Goal: Communication & Community: Answer question/provide support

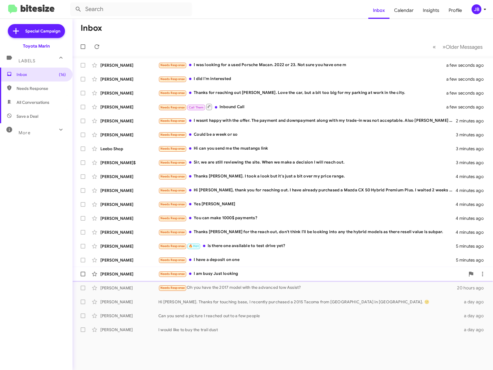
click at [226, 272] on div "Needs Response I am busy Just looking" at bounding box center [311, 274] width 307 height 7
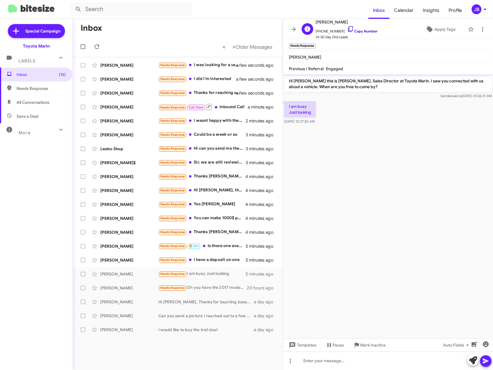
click at [347, 28] on icon at bounding box center [350, 29] width 7 height 7
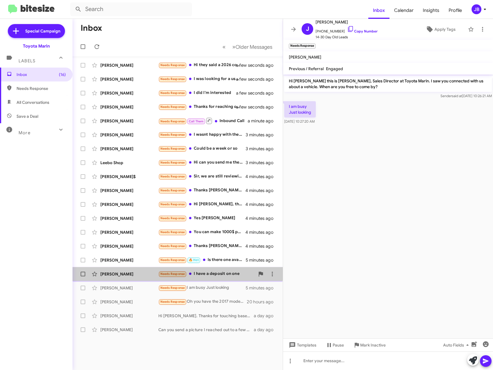
click at [131, 271] on div "[PERSON_NAME] Needs Response I have a deposit on one 5 minutes ago" at bounding box center [177, 274] width 201 height 12
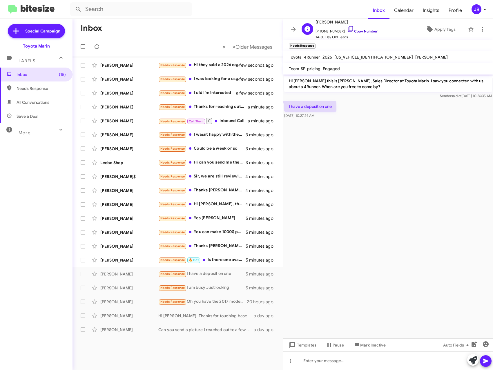
click at [348, 28] on icon at bounding box center [350, 29] width 5 height 6
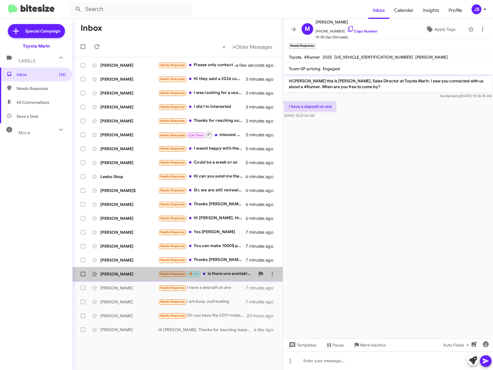
click at [135, 273] on div "[PERSON_NAME]" at bounding box center [129, 274] width 58 height 6
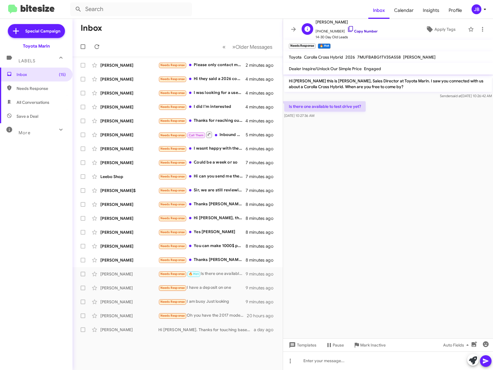
click at [348, 29] on icon at bounding box center [350, 29] width 5 height 6
click at [292, 28] on icon at bounding box center [293, 29] width 7 height 7
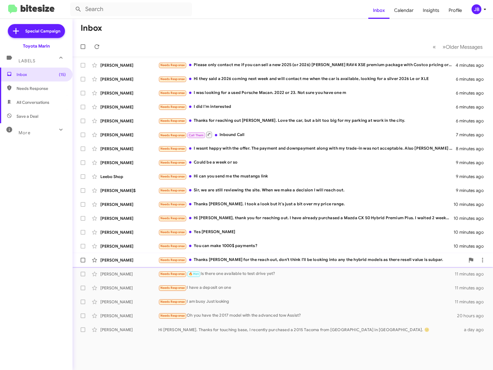
click at [119, 257] on div "[PERSON_NAME] Needs Response Thanks [PERSON_NAME] for the reach out, don't thin…" at bounding box center [282, 260] width 411 height 12
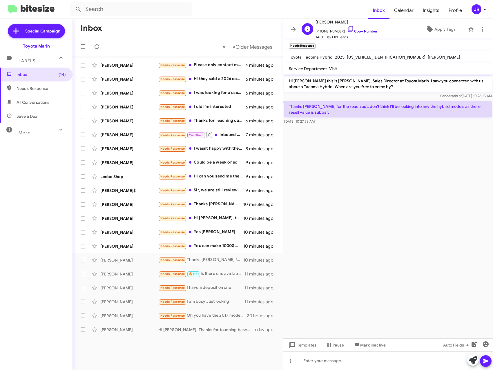
click at [347, 28] on icon at bounding box center [350, 29] width 7 height 7
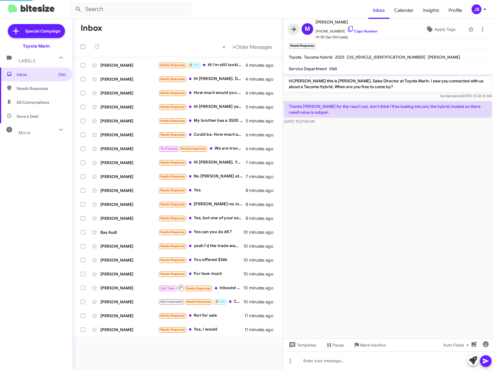
click at [292, 30] on icon at bounding box center [293, 29] width 7 height 7
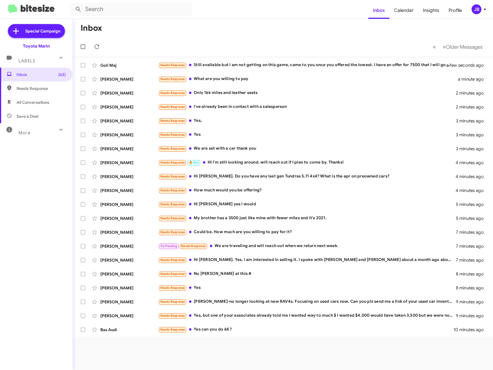
click at [187, 24] on mat-toolbar-row "Inbox" at bounding box center [283, 28] width 421 height 19
click at [443, 45] on span "»" at bounding box center [444, 46] width 3 height 7
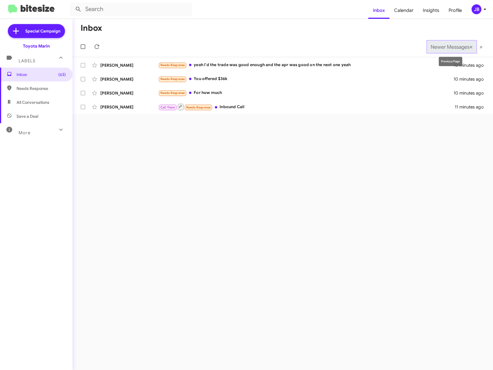
click at [465, 47] on span "Newer Messages" at bounding box center [450, 47] width 39 height 6
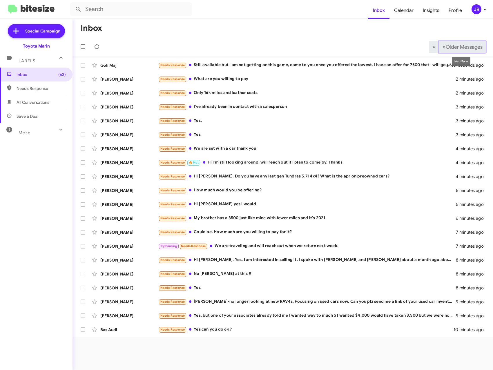
click at [443, 45] on span "»" at bounding box center [444, 46] width 3 height 7
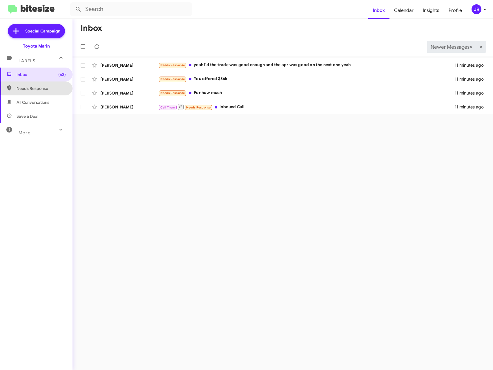
click at [37, 90] on span "Needs Response" at bounding box center [41, 89] width 49 height 6
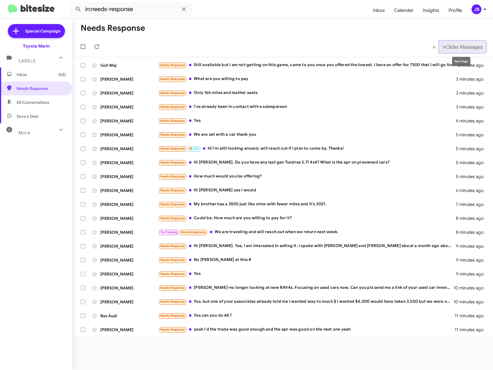
click at [446, 48] on span "Older Messages" at bounding box center [464, 47] width 37 height 6
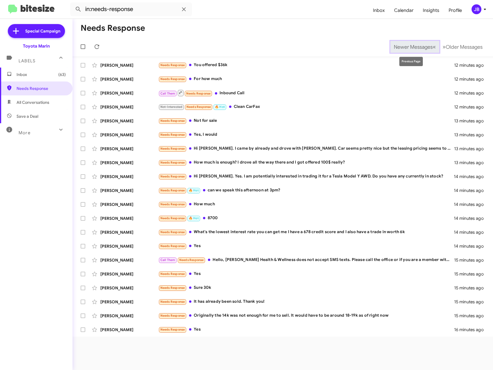
click at [429, 46] on span "Newer Messages" at bounding box center [413, 47] width 39 height 6
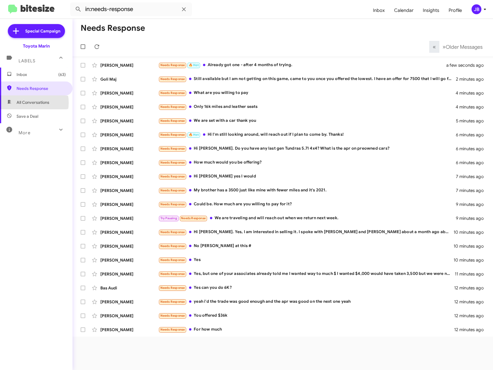
click at [28, 103] on span "All Conversations" at bounding box center [33, 103] width 33 height 6
type input "in:all-conversations"
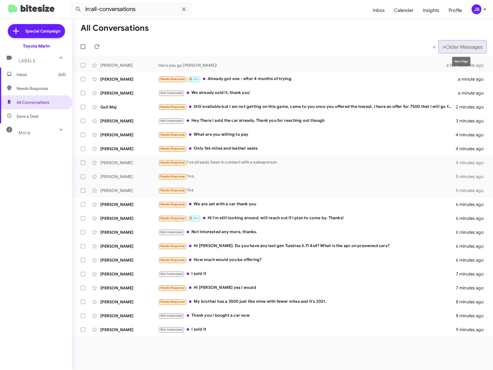
click at [462, 42] on button "» Next Older Messages" at bounding box center [462, 47] width 47 height 12
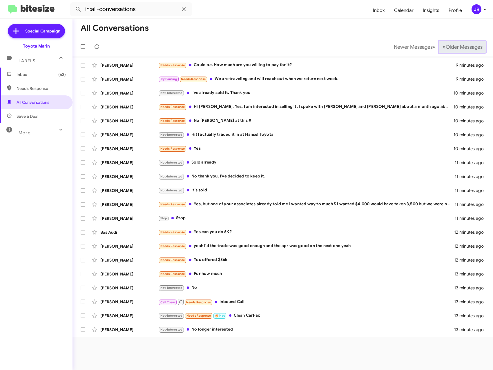
click at [462, 42] on button "» Next Older Messages" at bounding box center [462, 47] width 47 height 12
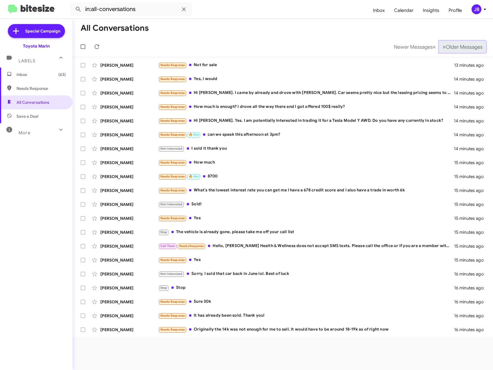
click at [456, 48] on span "Older Messages" at bounding box center [464, 47] width 37 height 6
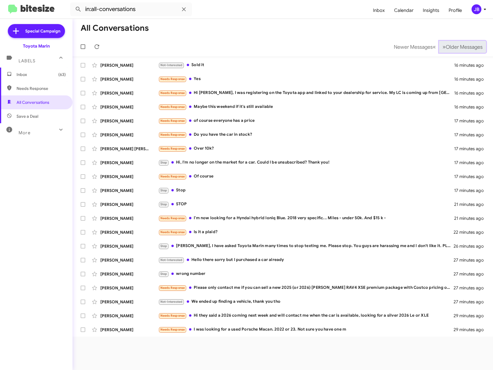
click at [456, 48] on span "Older Messages" at bounding box center [464, 47] width 37 height 6
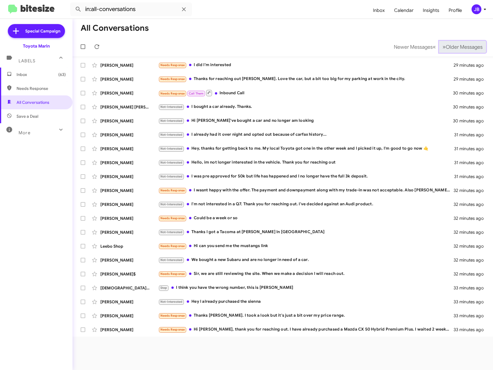
click at [456, 48] on span "Older Messages" at bounding box center [464, 47] width 37 height 6
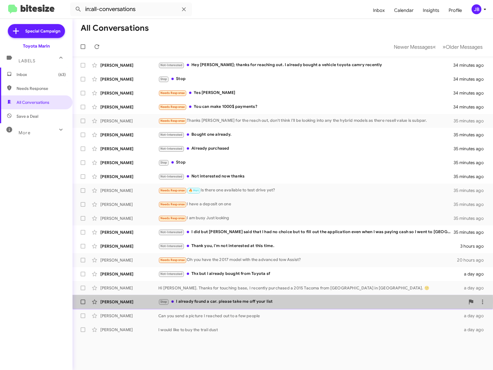
click at [194, 302] on div "Stop I already found a car. please take me off your list" at bounding box center [311, 302] width 307 height 7
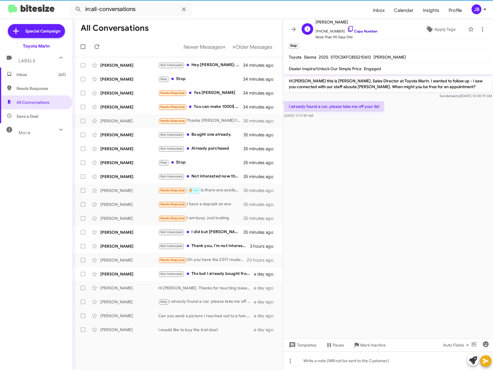
click at [348, 26] on icon at bounding box center [350, 29] width 5 height 6
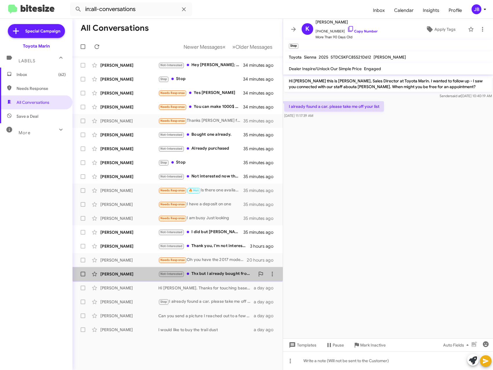
click at [130, 271] on div "[PERSON_NAME] Not-Interested Thx but I already bought from Toyota sf a day ago" at bounding box center [177, 274] width 201 height 12
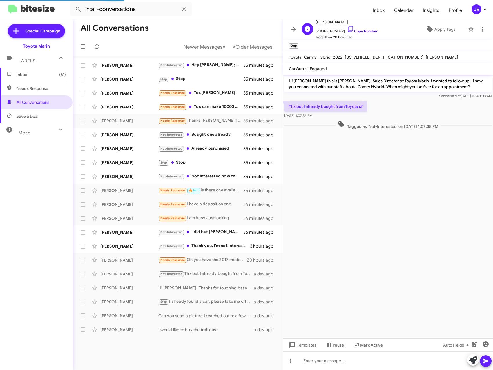
click at [347, 28] on icon at bounding box center [350, 29] width 7 height 7
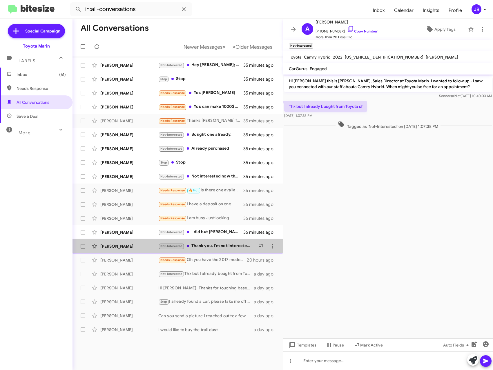
click at [133, 244] on div "[PERSON_NAME]" at bounding box center [129, 246] width 58 height 6
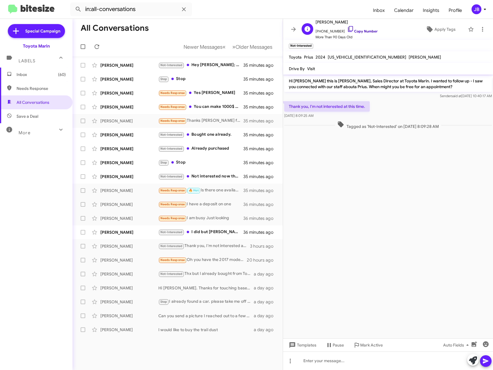
click at [347, 29] on icon at bounding box center [350, 29] width 7 height 7
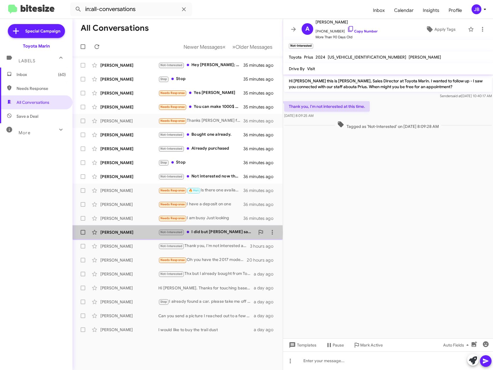
click at [110, 232] on div "[PERSON_NAME]" at bounding box center [129, 233] width 58 height 6
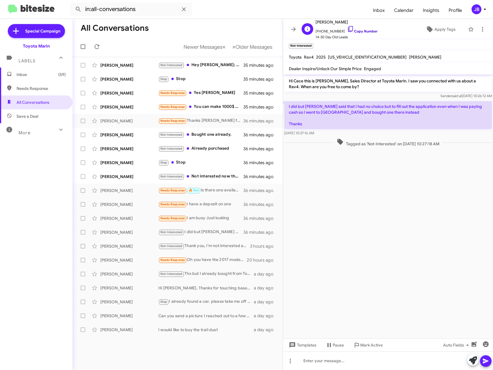
click at [347, 29] on icon at bounding box center [350, 29] width 7 height 7
click at [119, 174] on div "[PERSON_NAME]" at bounding box center [129, 177] width 58 height 6
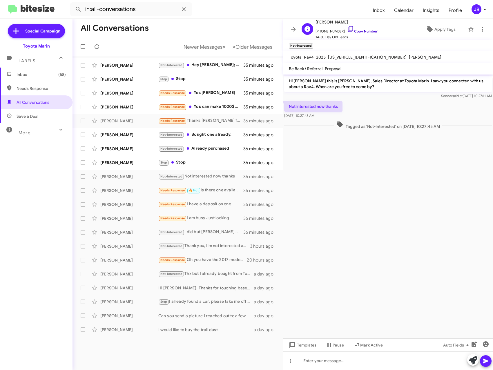
click at [348, 28] on icon at bounding box center [350, 29] width 5 height 6
click at [128, 167] on div "[PERSON_NAME] Stop Stop 36 minutes ago" at bounding box center [177, 163] width 201 height 12
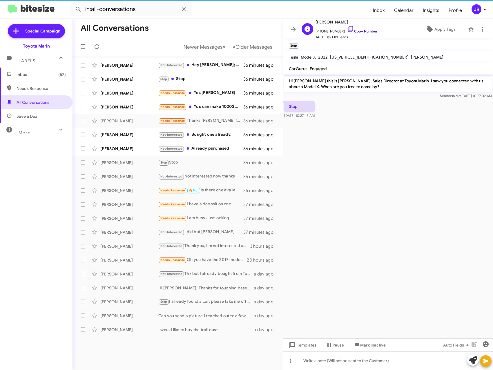
click at [347, 30] on icon at bounding box center [350, 29] width 7 height 7
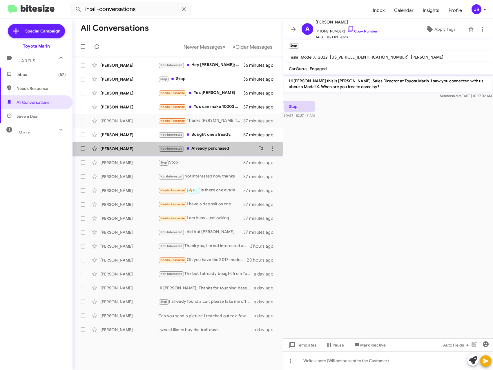
click at [109, 145] on div "[PERSON_NAME] Not-Interested Already purchased 37 minutes ago" at bounding box center [177, 149] width 201 height 12
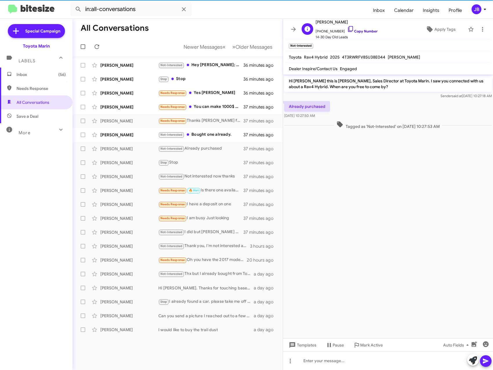
click at [347, 28] on icon at bounding box center [350, 29] width 7 height 7
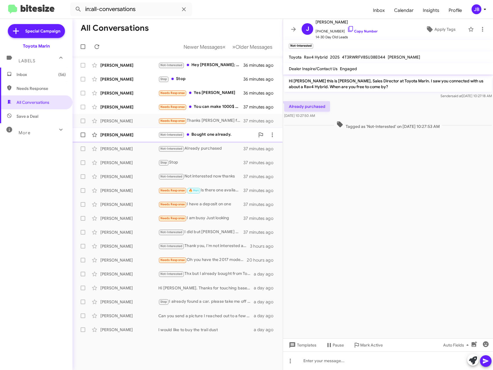
click at [127, 135] on div "[PERSON_NAME]" at bounding box center [129, 135] width 58 height 6
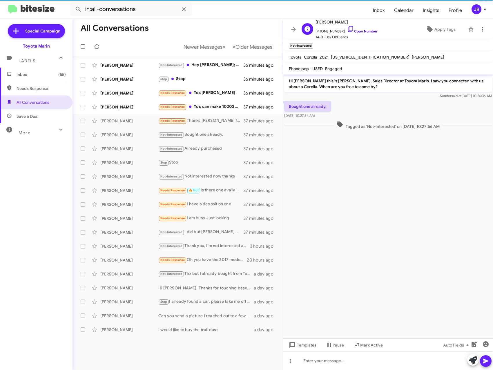
click at [349, 31] on link "Copy Number" at bounding box center [362, 31] width 30 height 4
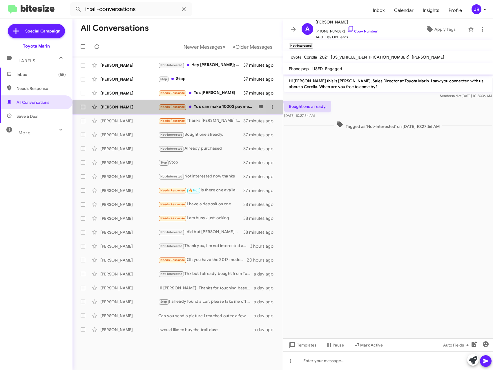
click at [127, 106] on div "[PERSON_NAME]" at bounding box center [129, 107] width 58 height 6
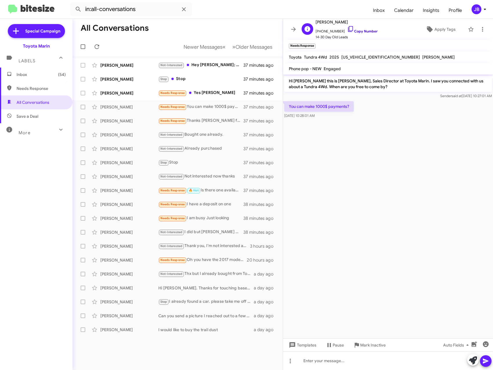
click at [347, 28] on icon at bounding box center [350, 29] width 7 height 7
click at [144, 92] on div "[PERSON_NAME]" at bounding box center [129, 93] width 58 height 6
click at [347, 28] on icon at bounding box center [350, 29] width 7 height 7
click at [126, 78] on div "[PERSON_NAME]" at bounding box center [129, 79] width 58 height 6
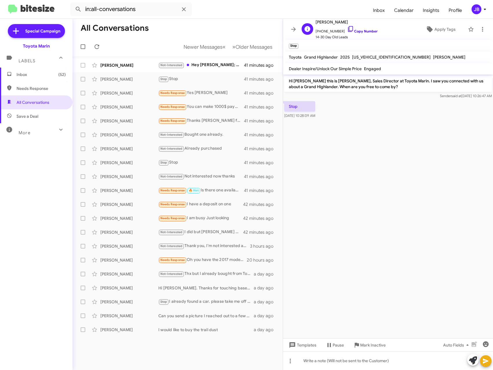
click at [349, 30] on link "Copy Number" at bounding box center [362, 31] width 30 height 4
click at [123, 64] on div "[PERSON_NAME]" at bounding box center [129, 65] width 58 height 6
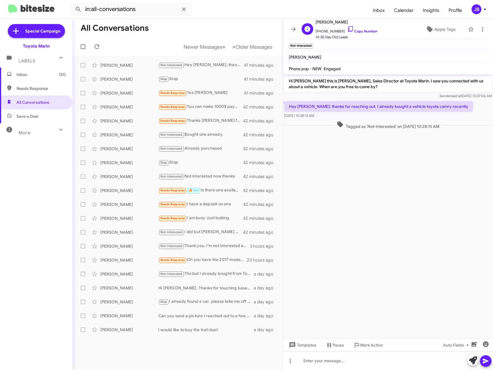
click at [350, 27] on span "[PHONE_NUMBER] Copy Number" at bounding box center [347, 30] width 62 height 9
click at [355, 30] on link "Copy Number" at bounding box center [362, 31] width 30 height 4
click at [288, 29] on span at bounding box center [294, 29] width 12 height 7
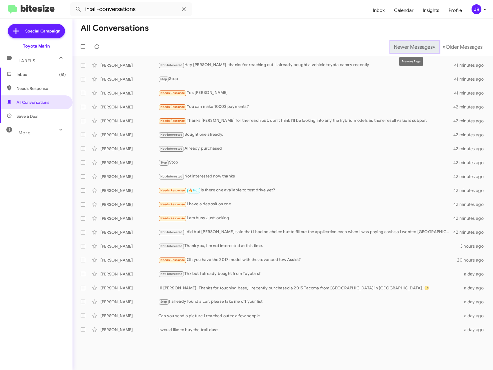
click at [423, 45] on span "Newer Messages" at bounding box center [413, 47] width 39 height 6
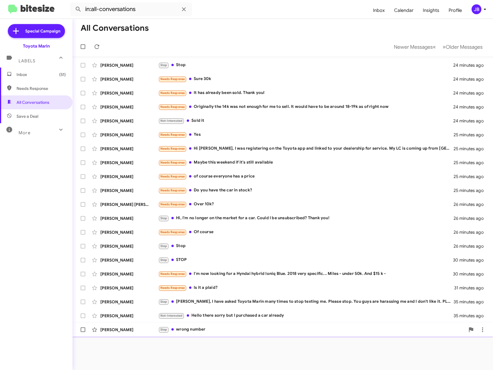
click at [132, 328] on div "[PERSON_NAME]" at bounding box center [129, 330] width 58 height 6
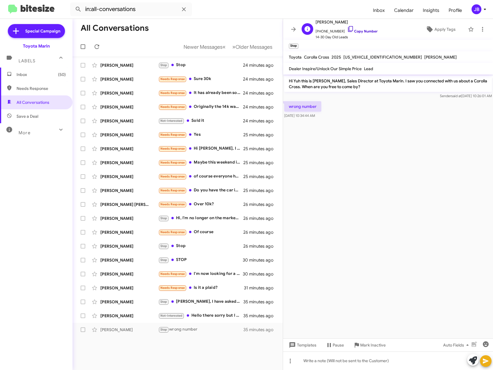
click at [347, 27] on icon at bounding box center [350, 29] width 7 height 7
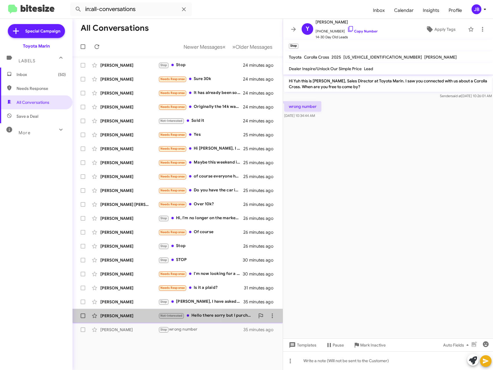
click at [105, 314] on div "[PERSON_NAME]" at bounding box center [129, 316] width 58 height 6
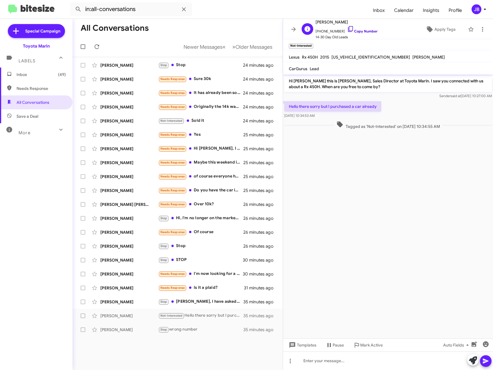
click at [348, 28] on icon at bounding box center [350, 29] width 5 height 6
click at [131, 303] on div "[PERSON_NAME]" at bounding box center [129, 302] width 58 height 6
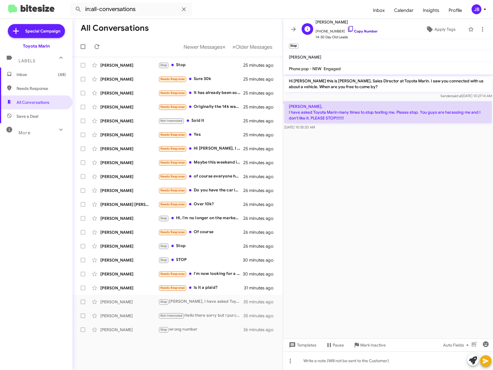
click at [347, 29] on icon at bounding box center [350, 29] width 7 height 7
click at [111, 288] on div "[PERSON_NAME]" at bounding box center [129, 288] width 58 height 6
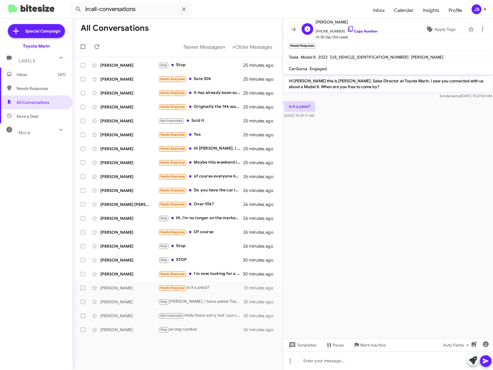
click at [355, 31] on link "Copy Number" at bounding box center [362, 31] width 30 height 4
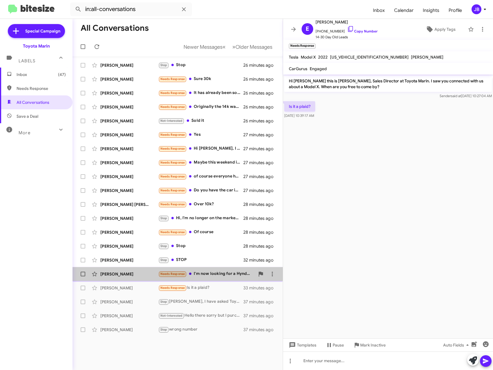
click at [123, 273] on div "[PERSON_NAME]" at bounding box center [129, 274] width 58 height 6
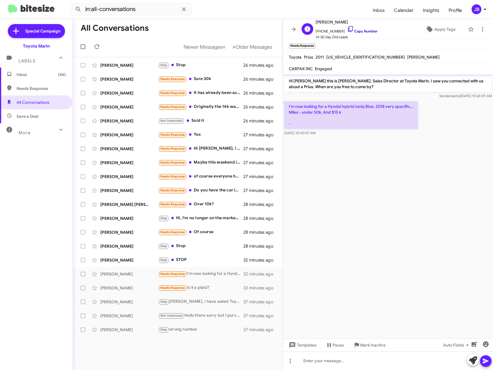
click at [348, 30] on icon at bounding box center [350, 29] width 5 height 6
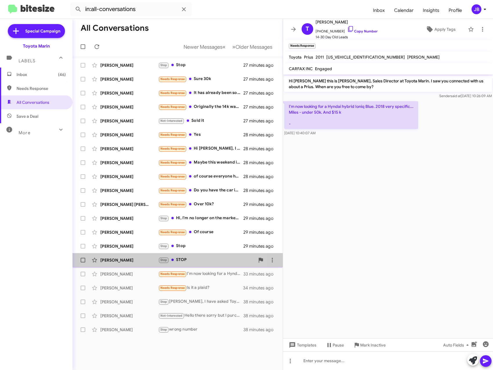
click at [128, 259] on div "[PERSON_NAME]" at bounding box center [129, 260] width 58 height 6
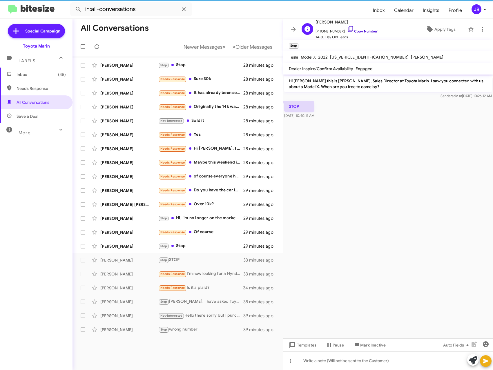
click at [347, 30] on icon at bounding box center [350, 29] width 7 height 7
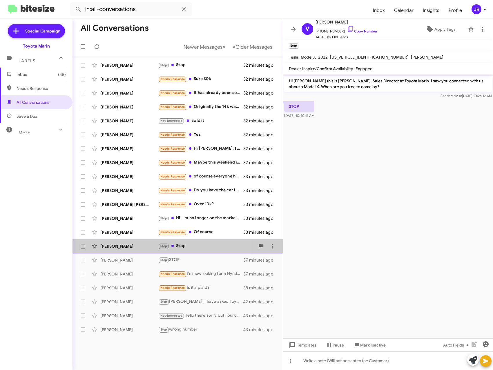
click at [120, 245] on div "[PERSON_NAME]" at bounding box center [129, 246] width 58 height 6
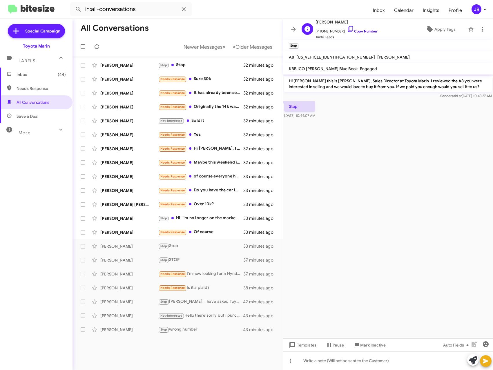
click at [348, 30] on link "Copy Number" at bounding box center [362, 31] width 30 height 4
click at [109, 230] on div "[PERSON_NAME]" at bounding box center [129, 233] width 58 height 6
click at [357, 30] on link "Copy Number" at bounding box center [362, 31] width 30 height 4
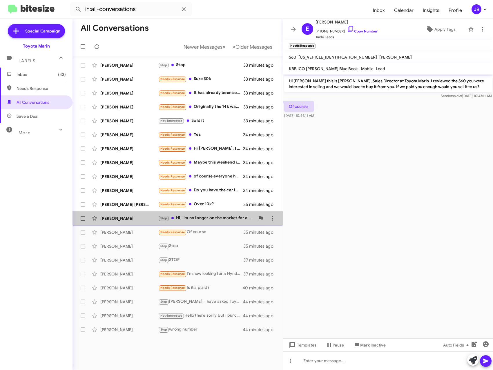
click at [127, 216] on div "[PERSON_NAME]" at bounding box center [129, 219] width 58 height 6
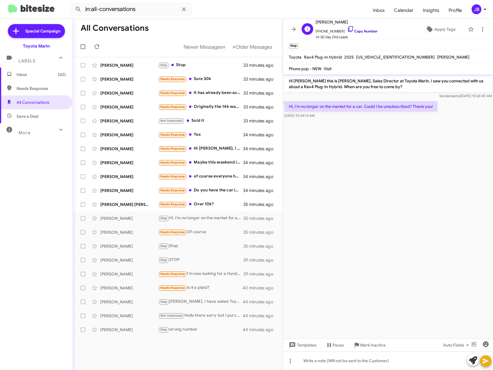
click at [347, 27] on icon at bounding box center [350, 29] width 7 height 7
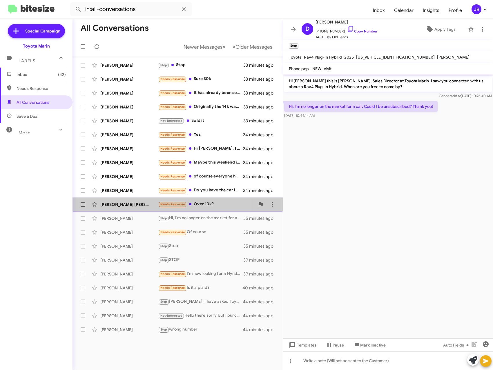
click at [120, 203] on div "[PERSON_NAME] [PERSON_NAME]" at bounding box center [129, 205] width 58 height 6
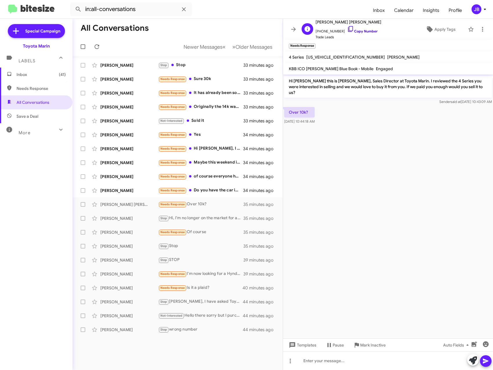
click at [351, 30] on link "Copy Number" at bounding box center [362, 31] width 30 height 4
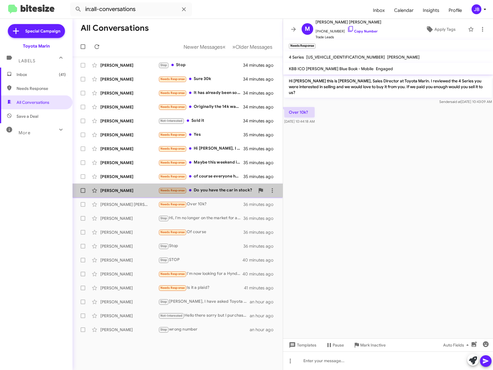
click at [133, 188] on div "[PERSON_NAME]" at bounding box center [129, 191] width 58 height 6
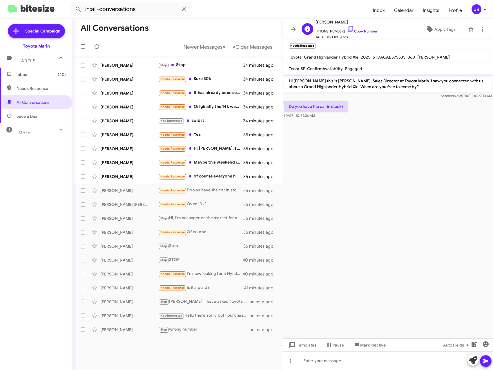
click at [355, 28] on span "[PHONE_NUMBER] Copy Number" at bounding box center [347, 30] width 62 height 9
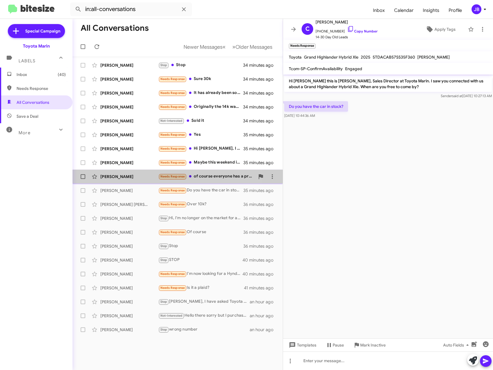
click at [125, 175] on div "[PERSON_NAME]" at bounding box center [129, 177] width 58 height 6
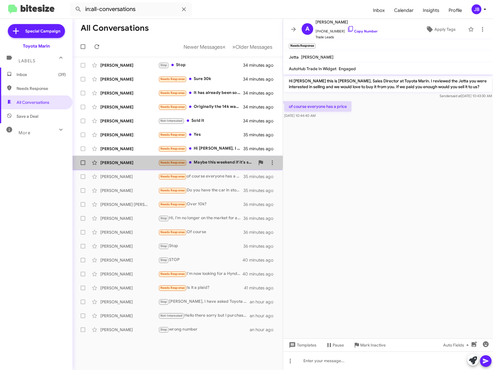
click at [125, 158] on div "[PERSON_NAME] Needs Response Maybe this weekend if it's still available 35 minu…" at bounding box center [177, 163] width 201 height 12
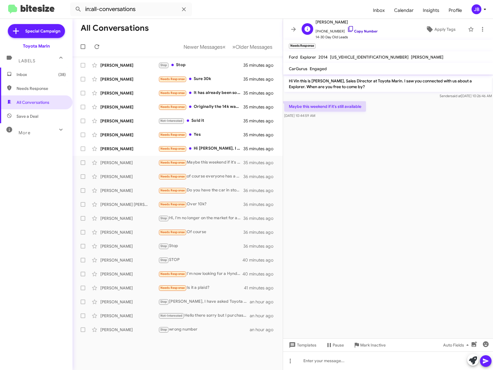
click at [347, 29] on icon at bounding box center [350, 29] width 7 height 7
click at [130, 151] on div "[PERSON_NAME]" at bounding box center [129, 149] width 58 height 6
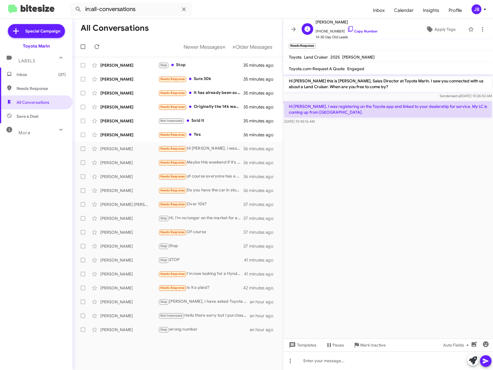
click at [352, 27] on span "[PHONE_NUMBER] Copy Number" at bounding box center [347, 30] width 62 height 9
click at [349, 28] on span "[PHONE_NUMBER] Copy Number" at bounding box center [347, 30] width 62 height 9
click at [347, 28] on icon at bounding box center [350, 29] width 7 height 7
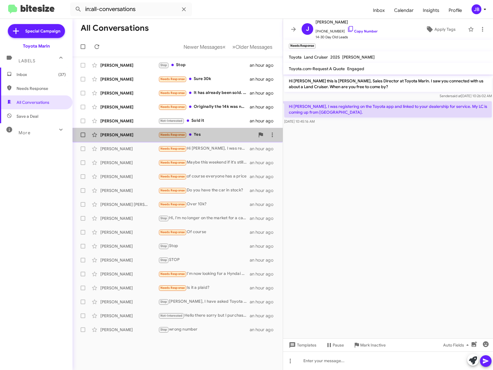
click at [114, 130] on div "[PERSON_NAME] Needs Response Yes an hour ago" at bounding box center [177, 135] width 201 height 12
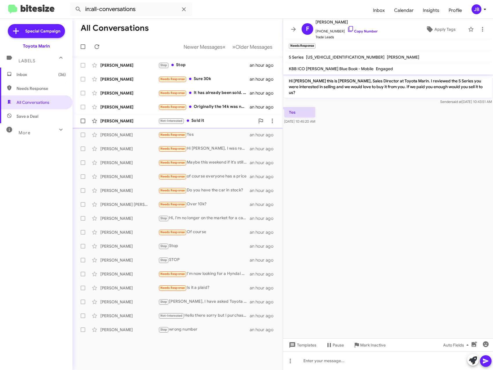
click at [109, 119] on div "[PERSON_NAME]" at bounding box center [129, 121] width 58 height 6
click at [347, 28] on icon at bounding box center [350, 29] width 7 height 7
click at [127, 106] on div "[PERSON_NAME]" at bounding box center [129, 107] width 58 height 6
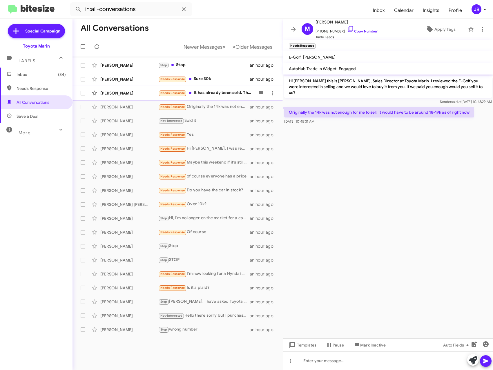
click at [110, 91] on div "[PERSON_NAME]" at bounding box center [129, 93] width 58 height 6
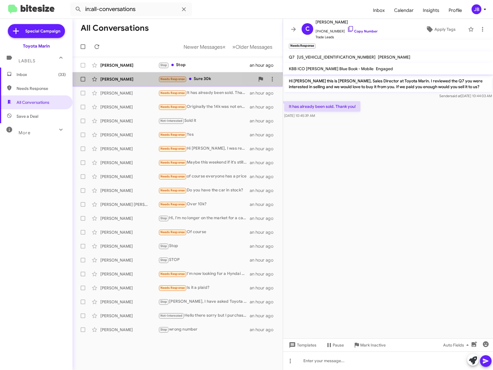
click at [115, 78] on div "[PERSON_NAME]" at bounding box center [129, 79] width 58 height 6
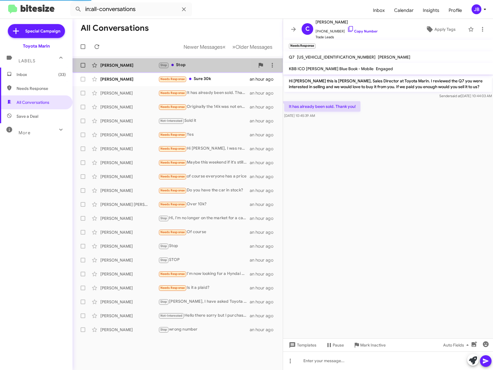
click at [120, 63] on div "[PERSON_NAME]" at bounding box center [129, 65] width 58 height 6
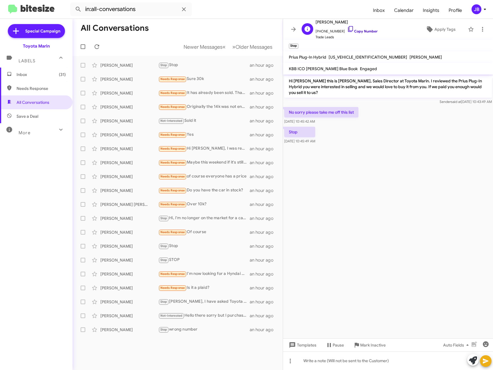
click at [347, 29] on icon at bounding box center [350, 29] width 7 height 7
click at [293, 29] on icon at bounding box center [293, 29] width 7 height 7
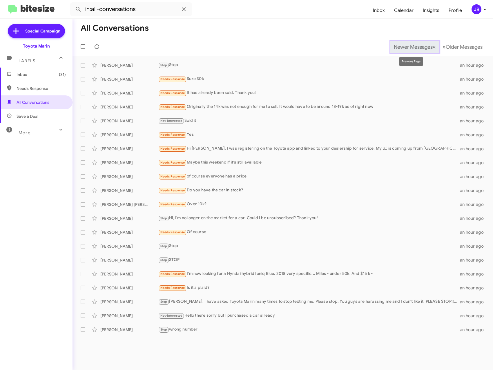
click at [427, 50] on button "Newer Messages « Previous" at bounding box center [415, 47] width 49 height 12
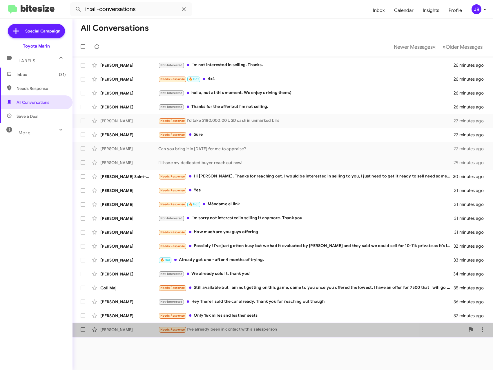
click at [124, 331] on div "[PERSON_NAME]" at bounding box center [129, 330] width 58 height 6
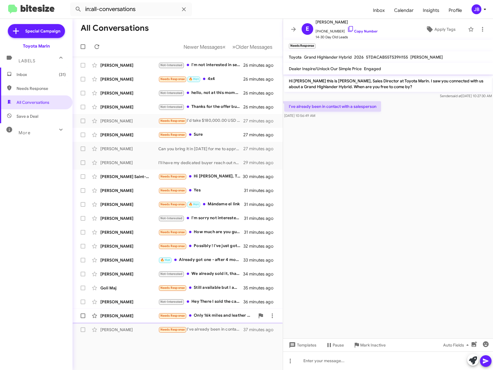
click at [115, 314] on div "[PERSON_NAME]" at bounding box center [129, 316] width 58 height 6
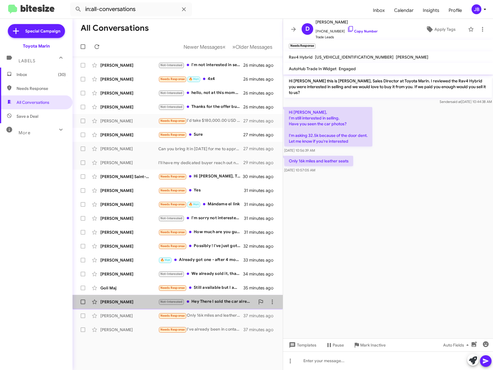
click at [131, 305] on div "[PERSON_NAME]" at bounding box center [129, 302] width 58 height 6
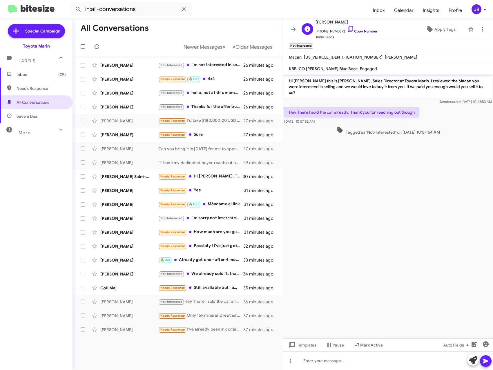
click at [347, 28] on icon at bounding box center [350, 29] width 7 height 7
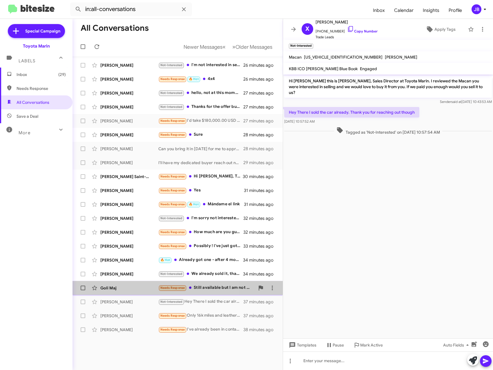
click at [114, 287] on div "Goli Maj" at bounding box center [129, 288] width 58 height 6
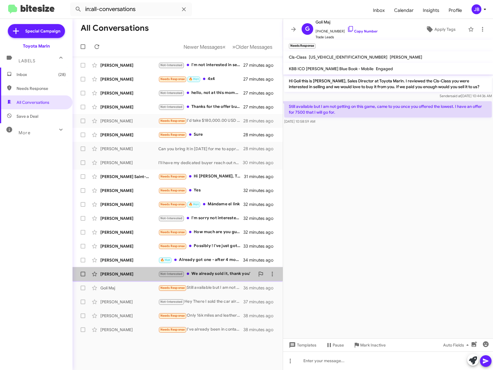
click at [118, 276] on div "[PERSON_NAME]" at bounding box center [129, 274] width 58 height 6
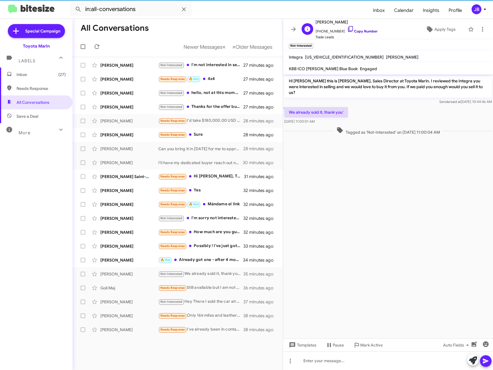
click at [354, 28] on span "[PHONE_NUMBER] Copy Number" at bounding box center [347, 30] width 62 height 9
click at [347, 29] on icon at bounding box center [350, 29] width 7 height 7
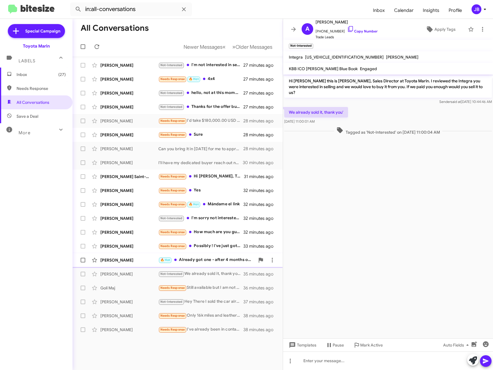
click at [127, 259] on div "[PERSON_NAME]" at bounding box center [129, 260] width 58 height 6
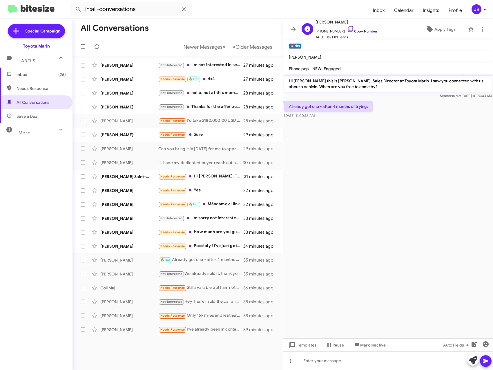
click at [347, 28] on icon at bounding box center [350, 29] width 7 height 7
click at [122, 247] on div "[PERSON_NAME]" at bounding box center [129, 246] width 58 height 6
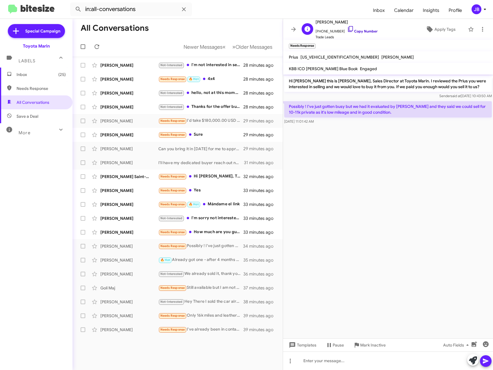
click at [347, 27] on icon at bounding box center [350, 29] width 7 height 7
click at [115, 234] on div "[PERSON_NAME]" at bounding box center [129, 233] width 58 height 6
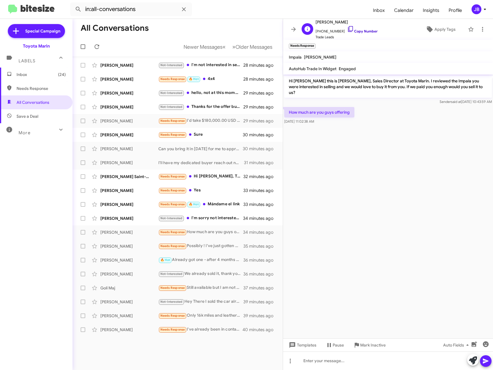
click at [347, 26] on icon at bounding box center [350, 29] width 7 height 7
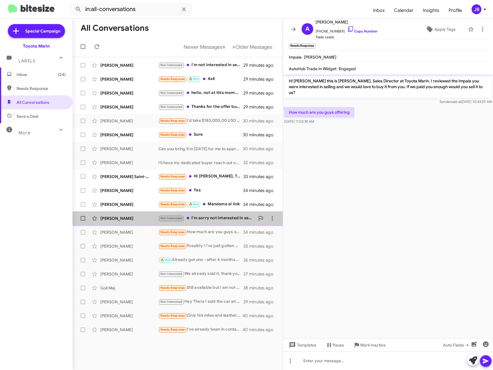
click at [124, 218] on div "[PERSON_NAME]" at bounding box center [129, 219] width 58 height 6
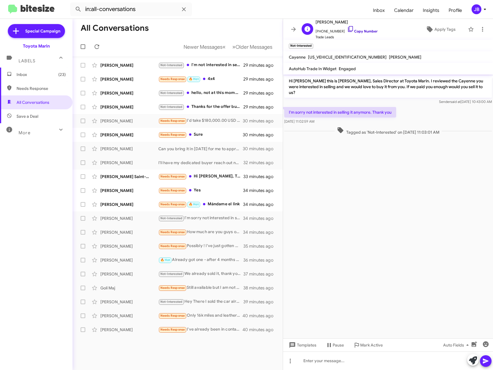
click at [347, 28] on icon at bounding box center [350, 29] width 7 height 7
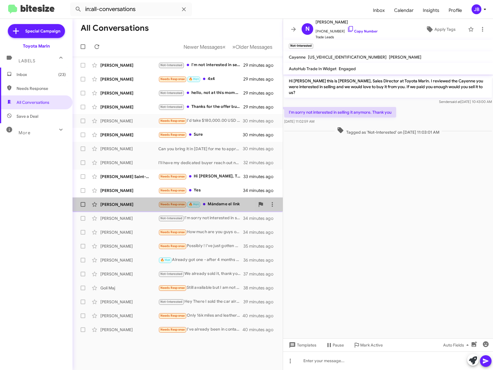
click at [122, 203] on div "[PERSON_NAME]" at bounding box center [129, 205] width 58 height 6
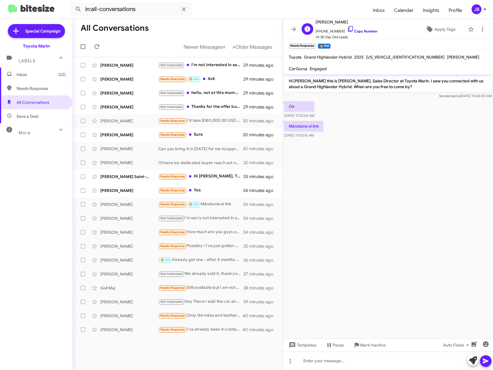
click at [347, 28] on icon at bounding box center [350, 29] width 7 height 7
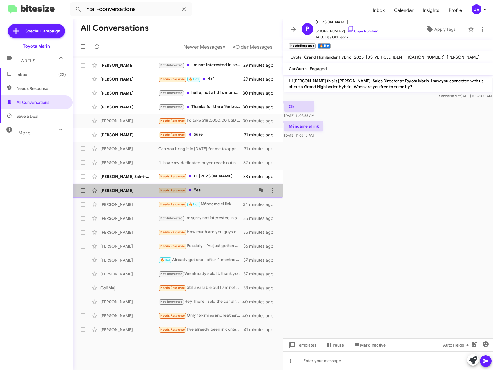
click at [124, 190] on div "[PERSON_NAME]" at bounding box center [129, 191] width 58 height 6
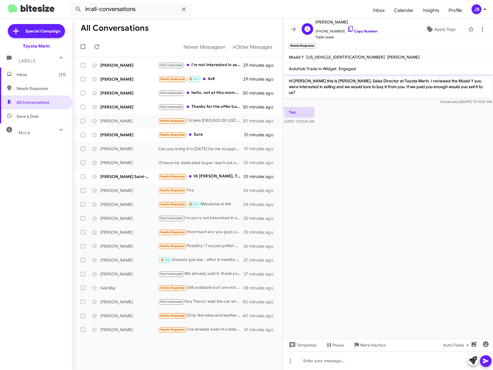
click at [347, 27] on icon at bounding box center [350, 29] width 7 height 7
click at [131, 178] on div "[PERSON_NAME] Saint-Prix" at bounding box center [129, 177] width 58 height 6
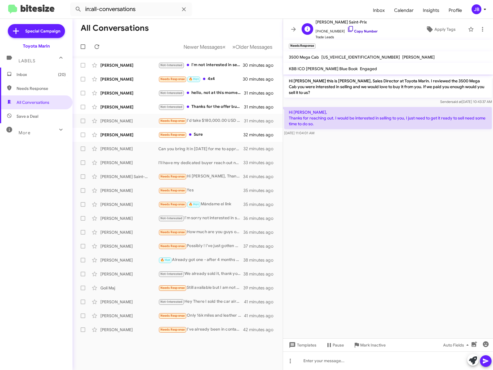
click at [347, 28] on icon at bounding box center [350, 29] width 7 height 7
click at [115, 131] on div "[PERSON_NAME] Needs Response Sure 32 minutes ago" at bounding box center [177, 135] width 201 height 12
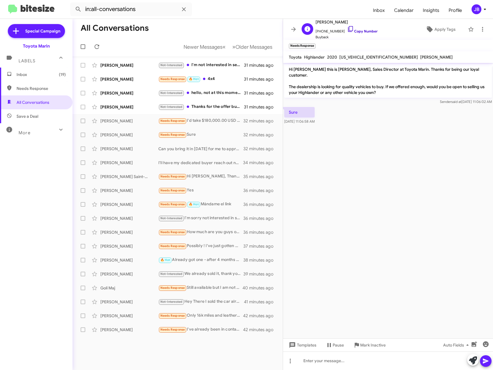
click at [347, 27] on icon at bounding box center [350, 29] width 7 height 7
click at [120, 104] on div "[PERSON_NAME]" at bounding box center [129, 107] width 58 height 6
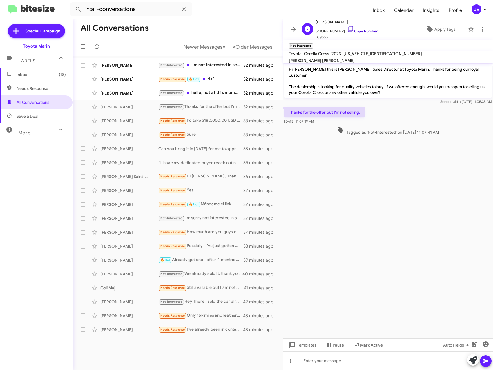
click at [347, 28] on icon at bounding box center [350, 29] width 7 height 7
click at [138, 93] on div "[PERSON_NAME]" at bounding box center [129, 93] width 58 height 6
click at [347, 28] on icon at bounding box center [350, 29] width 7 height 7
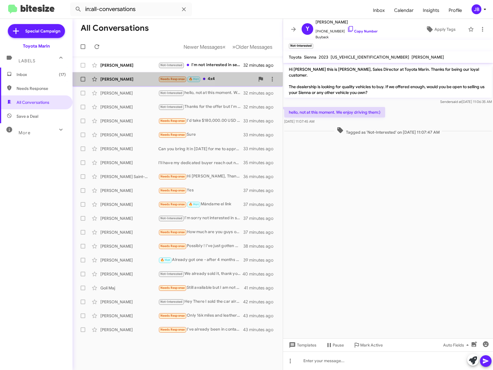
click at [138, 77] on div "[PERSON_NAME]" at bounding box center [129, 79] width 58 height 6
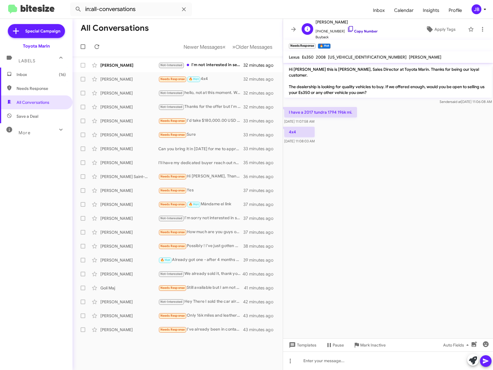
click at [347, 30] on icon at bounding box center [350, 29] width 7 height 7
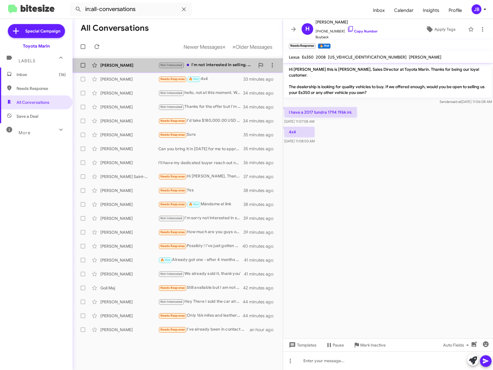
click at [123, 65] on div "[PERSON_NAME]" at bounding box center [129, 65] width 58 height 6
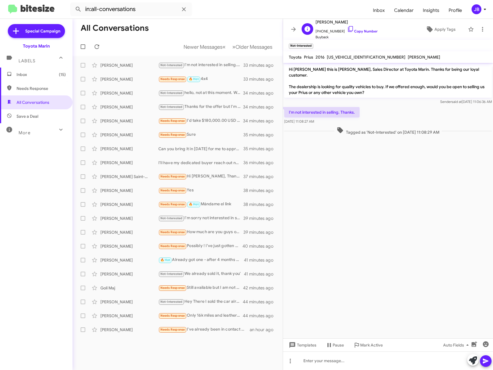
click at [347, 28] on span "[PHONE_NUMBER] Copy Number" at bounding box center [347, 30] width 62 height 9
click at [347, 28] on icon at bounding box center [350, 29] width 7 height 7
click at [293, 26] on icon at bounding box center [293, 29] width 7 height 7
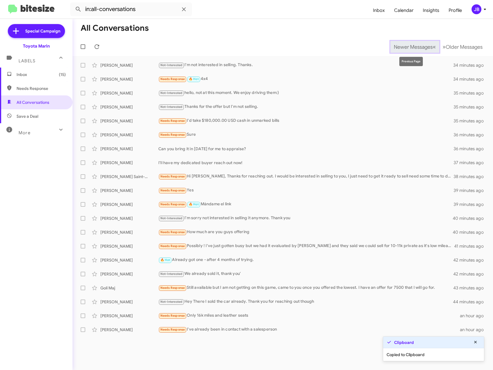
click at [401, 47] on span "Newer Messages" at bounding box center [413, 47] width 39 height 6
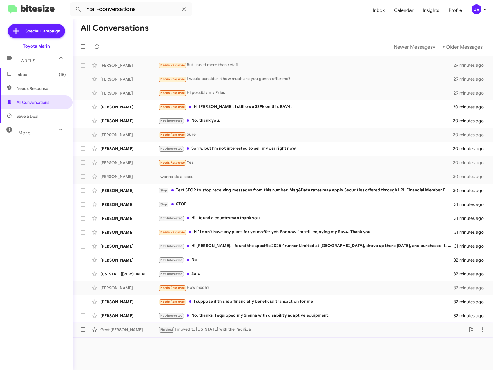
click at [119, 329] on div "Gent [PERSON_NAME]" at bounding box center [129, 330] width 58 height 6
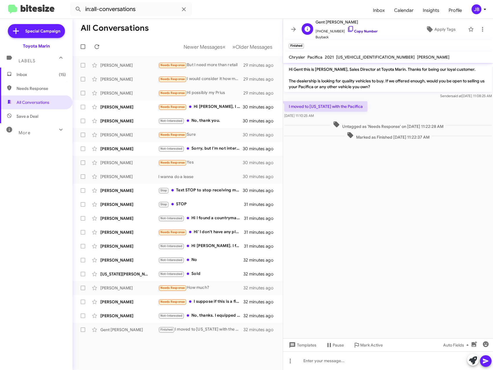
click at [348, 26] on icon at bounding box center [350, 29] width 5 height 6
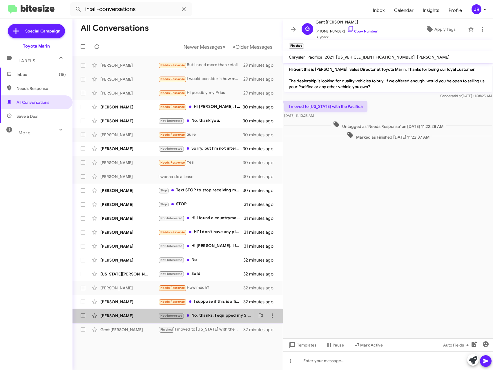
click at [121, 314] on div "[PERSON_NAME]" at bounding box center [129, 316] width 58 height 6
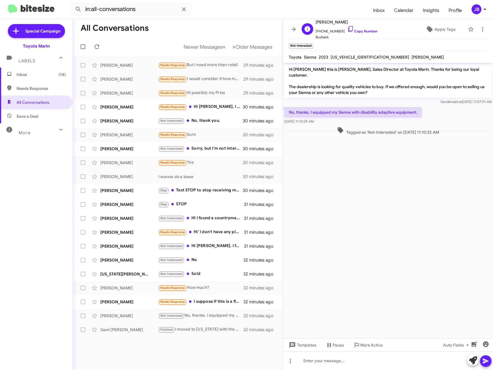
click at [352, 28] on span "[PHONE_NUMBER] Copy Number" at bounding box center [347, 30] width 62 height 9
click at [127, 305] on div "[PERSON_NAME] Needs Response I suppose if this is a financially beneficial tran…" at bounding box center [177, 302] width 201 height 12
click at [347, 29] on icon at bounding box center [350, 29] width 7 height 7
click at [136, 268] on div "[US_STATE][PERSON_NAME] Not-Interested Sold 36 minutes ago" at bounding box center [177, 274] width 201 height 12
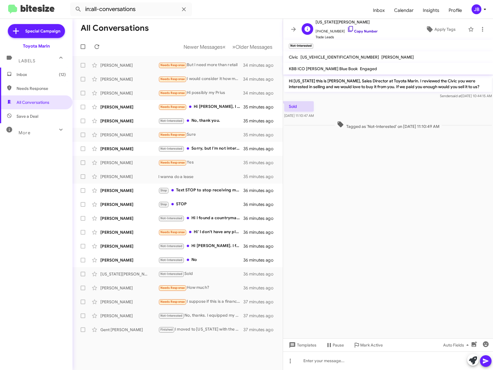
click at [348, 28] on icon at bounding box center [350, 29] width 7 height 7
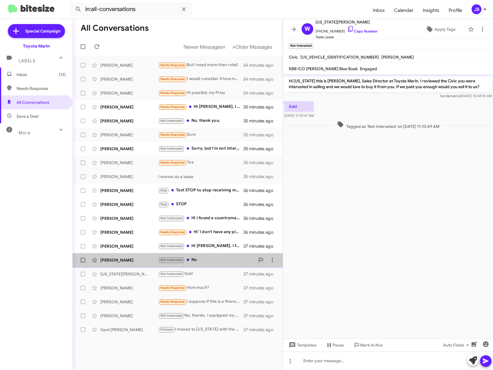
click at [132, 260] on div "[PERSON_NAME]" at bounding box center [129, 260] width 58 height 6
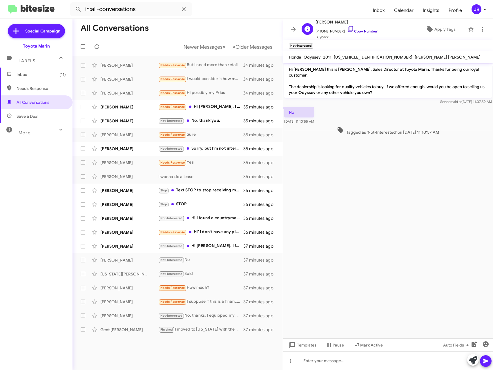
click at [347, 27] on icon at bounding box center [350, 29] width 7 height 7
click at [122, 245] on div "[PERSON_NAME]" at bounding box center [129, 246] width 58 height 6
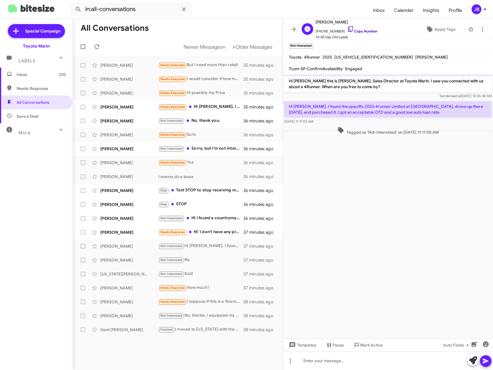
click at [347, 30] on icon at bounding box center [350, 29] width 7 height 7
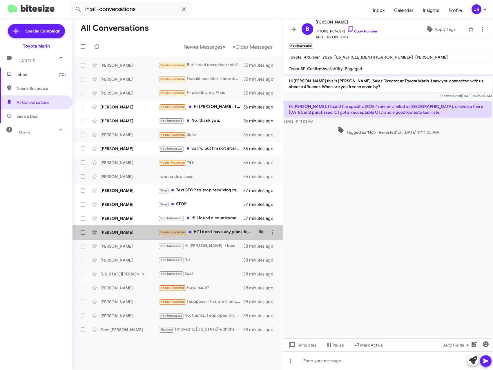
click at [122, 231] on div "[PERSON_NAME]" at bounding box center [129, 233] width 58 height 6
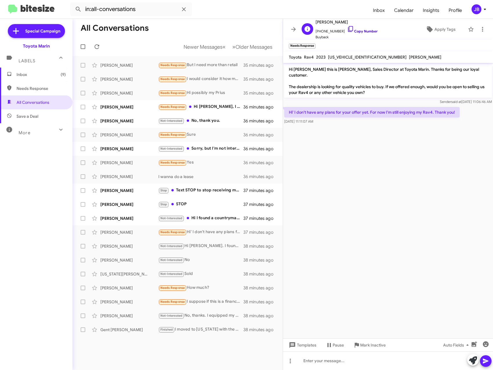
click at [347, 27] on icon at bounding box center [350, 29] width 7 height 7
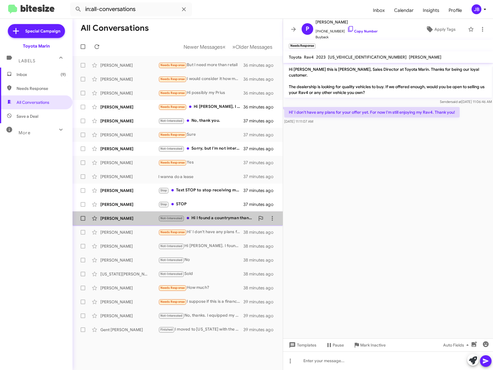
click at [124, 219] on div "[PERSON_NAME]" at bounding box center [129, 219] width 58 height 6
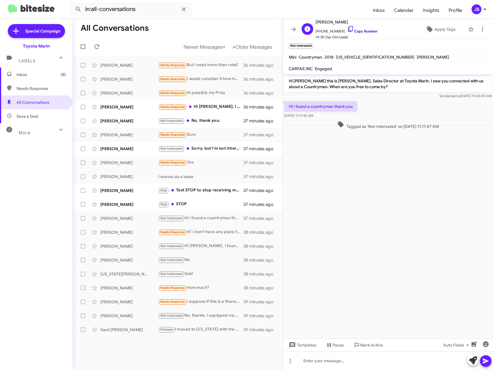
click at [347, 27] on icon at bounding box center [350, 29] width 7 height 7
click at [147, 204] on div "[PERSON_NAME]" at bounding box center [129, 205] width 58 height 6
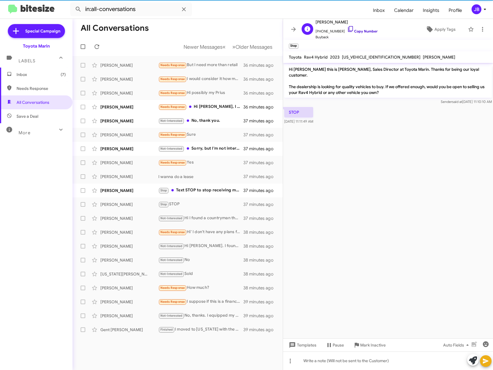
click at [351, 31] on link "Copy Number" at bounding box center [362, 31] width 30 height 4
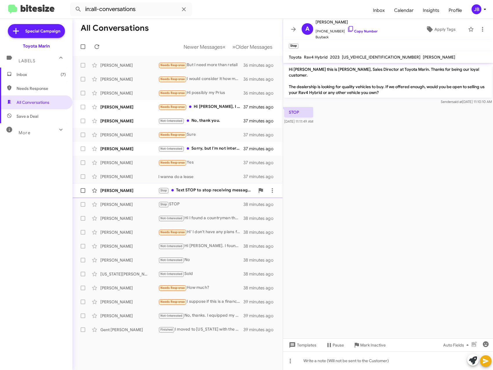
click at [139, 192] on div "[PERSON_NAME]" at bounding box center [129, 191] width 58 height 6
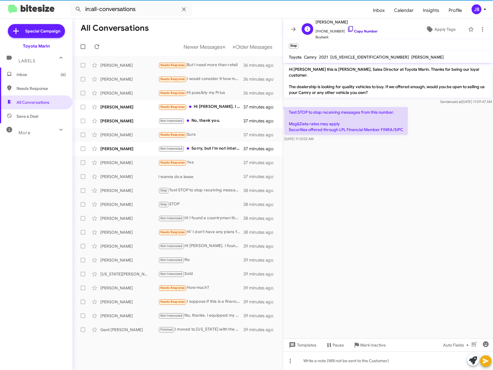
click at [350, 29] on link "Copy Number" at bounding box center [362, 31] width 30 height 4
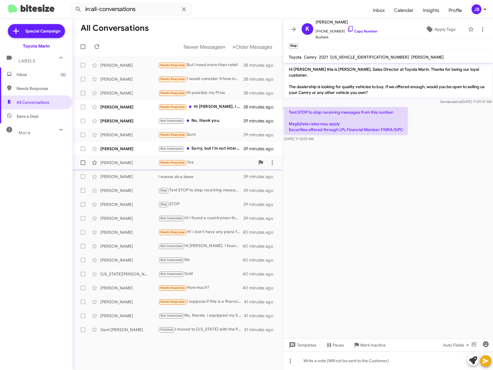
click at [117, 163] on div "[PERSON_NAME]" at bounding box center [129, 163] width 58 height 6
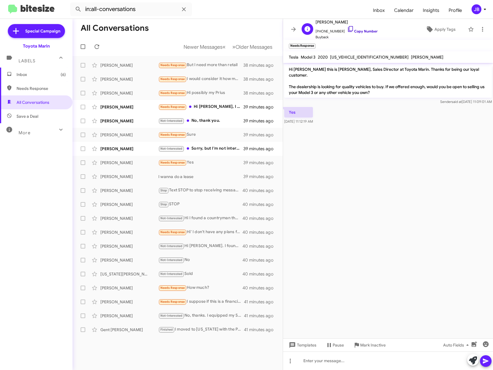
click at [352, 30] on link "Copy Number" at bounding box center [362, 31] width 30 height 4
click at [133, 148] on div "[PERSON_NAME]" at bounding box center [129, 149] width 58 height 6
click at [347, 28] on icon at bounding box center [350, 29] width 7 height 7
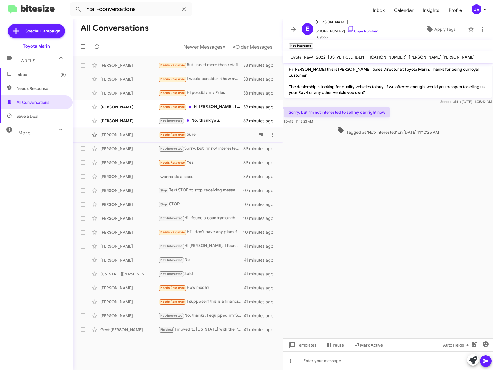
drag, startPoint x: 122, startPoint y: 133, endPoint x: 126, endPoint y: 133, distance: 3.2
click at [122, 133] on div "[PERSON_NAME]" at bounding box center [129, 135] width 58 height 6
click at [354, 30] on link "Copy Number" at bounding box center [362, 31] width 30 height 4
click at [127, 116] on div "[PERSON_NAME] Not-Interested No, thank you. 41 minutes ago" at bounding box center [177, 121] width 201 height 12
click at [348, 25] on div "[PERSON_NAME] [PHONE_NUMBER] Copy Number Buyback" at bounding box center [347, 29] width 62 height 21
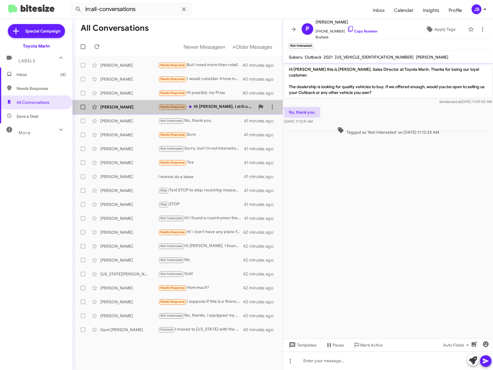
click at [115, 105] on div "[PERSON_NAME]" at bounding box center [129, 107] width 58 height 6
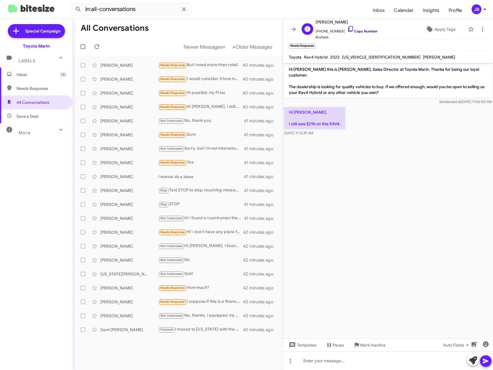
click at [347, 30] on icon at bounding box center [350, 29] width 7 height 7
click at [133, 64] on div "[PERSON_NAME]" at bounding box center [129, 65] width 58 height 6
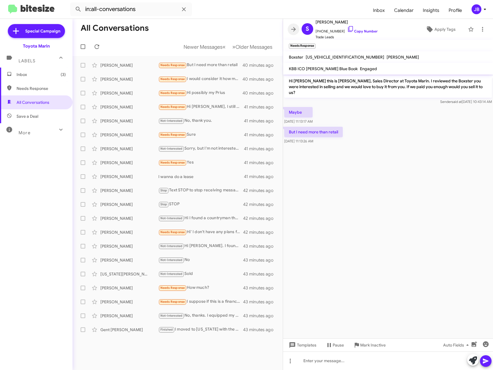
click at [291, 29] on icon at bounding box center [293, 29] width 7 height 7
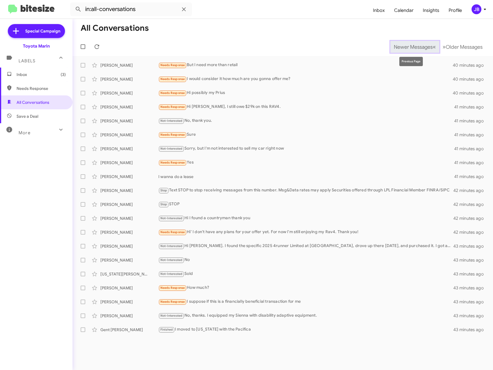
click at [417, 50] on button "Newer Messages « Previous" at bounding box center [415, 47] width 49 height 12
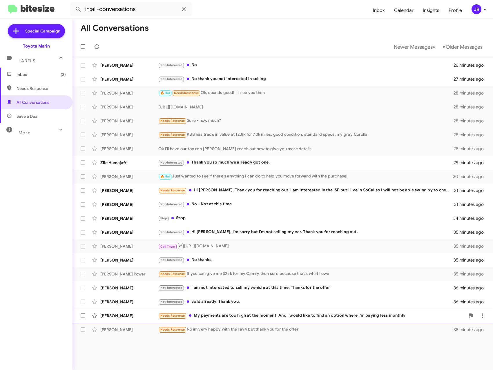
click at [128, 317] on div "[PERSON_NAME]" at bounding box center [129, 316] width 58 height 6
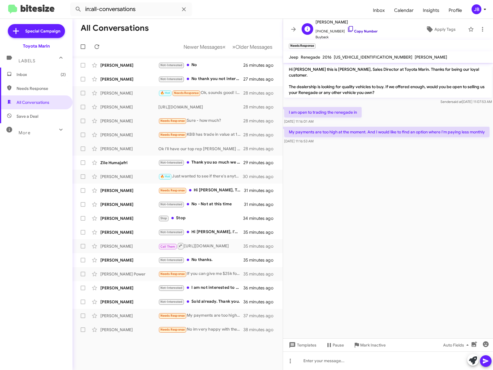
click at [347, 28] on icon at bounding box center [350, 29] width 7 height 7
click at [135, 298] on div "[PERSON_NAME] Not-Interested Sold already. Thank you. 37 minutes ago" at bounding box center [177, 302] width 201 height 12
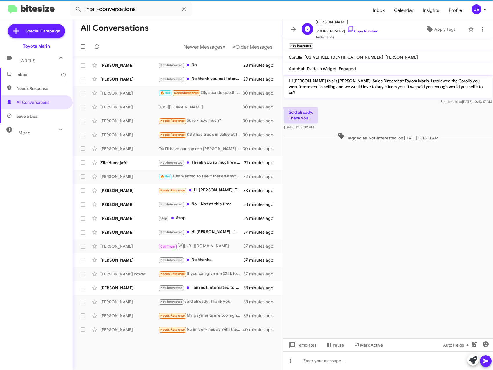
click at [348, 28] on span "[PHONE_NUMBER] Copy Number" at bounding box center [347, 30] width 62 height 9
click at [347, 28] on icon at bounding box center [350, 29] width 7 height 7
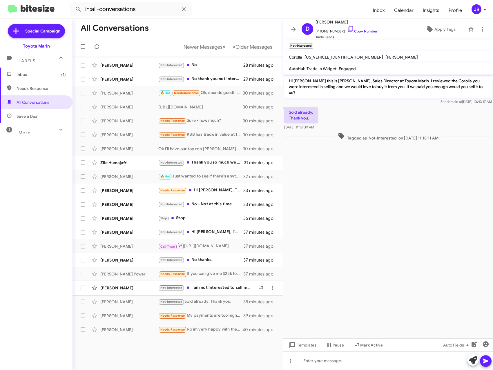
click at [133, 286] on div "[PERSON_NAME]" at bounding box center [129, 288] width 58 height 6
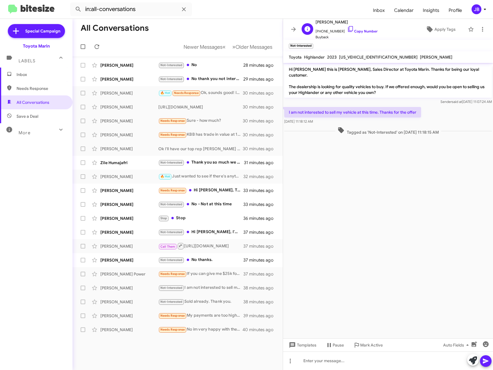
click at [344, 25] on span "[PERSON_NAME]" at bounding box center [347, 22] width 62 height 7
click at [347, 30] on icon at bounding box center [350, 29] width 7 height 7
click at [347, 28] on icon at bounding box center [350, 29] width 7 height 7
click at [348, 28] on icon at bounding box center [350, 29] width 5 height 6
click at [347, 29] on icon at bounding box center [350, 29] width 7 height 7
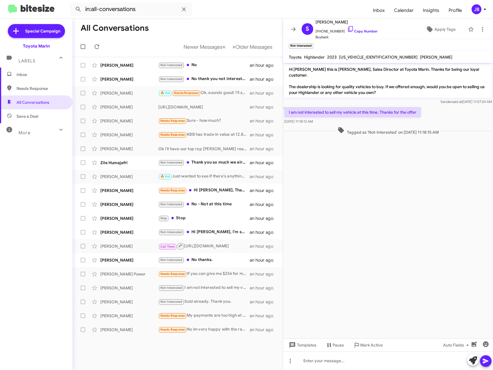
click at [193, 27] on mat-toolbar-row "All Conversations" at bounding box center [178, 28] width 210 height 19
click at [292, 24] on button at bounding box center [294, 30] width 12 height 12
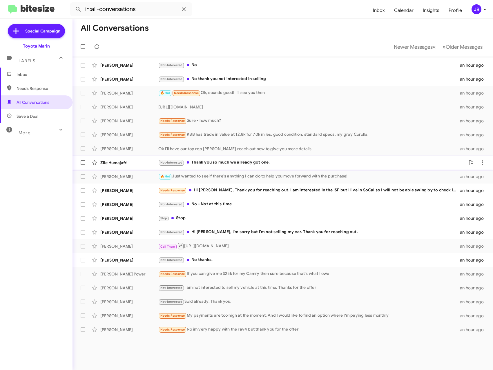
click at [122, 162] on div "Zile Humajafri" at bounding box center [129, 163] width 58 height 6
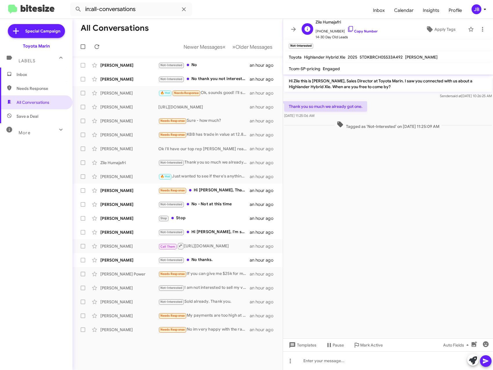
click at [349, 28] on span "[PHONE_NUMBER] Copy Number" at bounding box center [347, 30] width 62 height 9
click at [348, 28] on icon at bounding box center [350, 29] width 5 height 6
click at [348, 29] on icon at bounding box center [350, 29] width 5 height 6
click at [129, 256] on div "[PERSON_NAME] Not-Interested No thanks. an hour ago" at bounding box center [177, 260] width 201 height 12
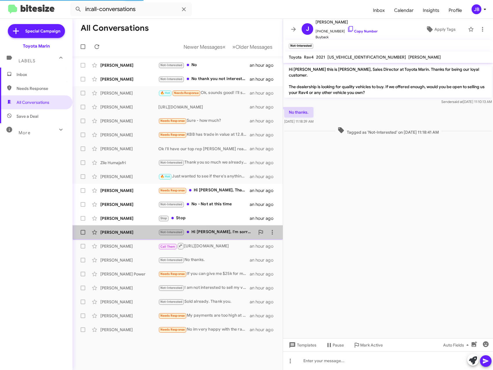
click at [135, 232] on div "[PERSON_NAME]" at bounding box center [129, 233] width 58 height 6
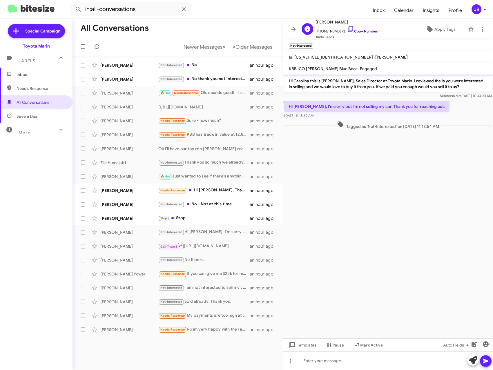
click at [347, 29] on icon at bounding box center [350, 29] width 7 height 7
click at [117, 220] on div "[PERSON_NAME]" at bounding box center [129, 219] width 58 height 6
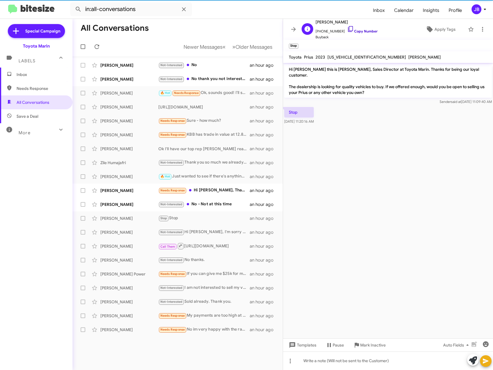
click at [347, 29] on icon at bounding box center [350, 29] width 7 height 7
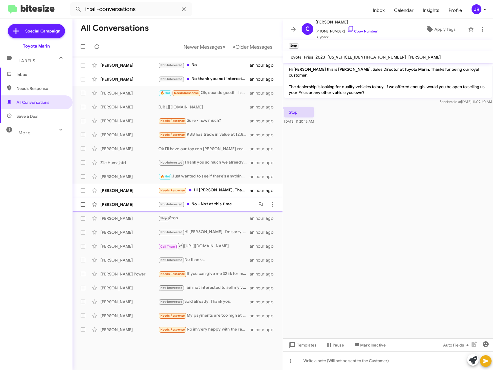
click at [123, 203] on div "[PERSON_NAME]" at bounding box center [129, 205] width 58 height 6
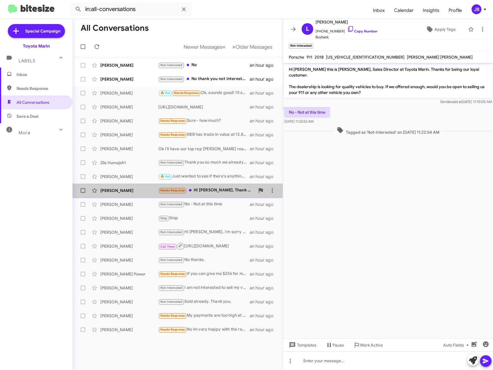
click at [124, 191] on div "[PERSON_NAME]" at bounding box center [129, 191] width 58 height 6
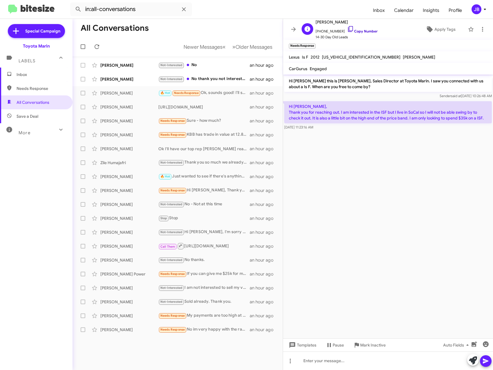
click at [347, 28] on icon at bounding box center [350, 29] width 7 height 7
click at [295, 27] on icon at bounding box center [293, 29] width 7 height 7
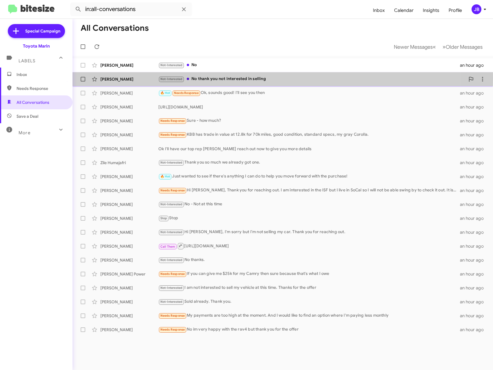
click at [109, 78] on div "[PERSON_NAME]" at bounding box center [129, 79] width 58 height 6
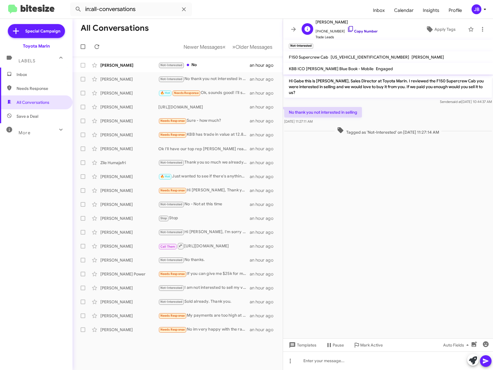
click at [349, 28] on icon at bounding box center [350, 29] width 7 height 7
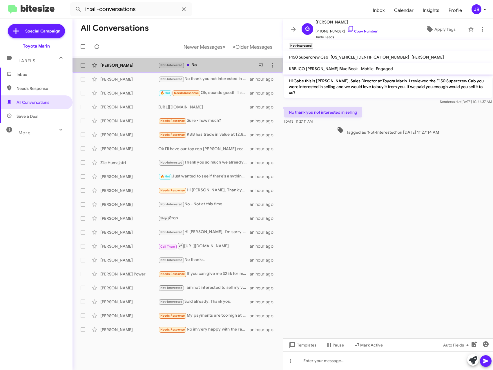
click at [125, 61] on div "[PERSON_NAME] Not-Interested No an hour ago" at bounding box center [177, 65] width 201 height 12
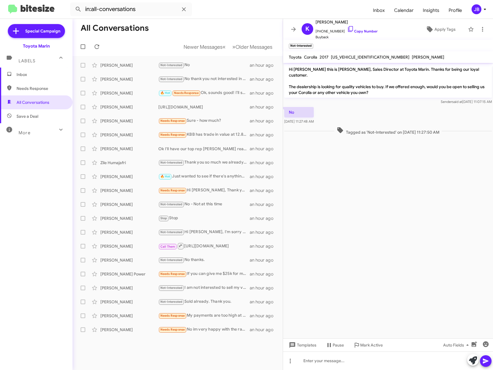
click at [294, 23] on mat-toolbar "K [PERSON_NAME] [PHONE_NUMBER] Copy Number Buyback Apply Tags" at bounding box center [388, 29] width 210 height 21
click at [294, 28] on icon at bounding box center [293, 29] width 7 height 7
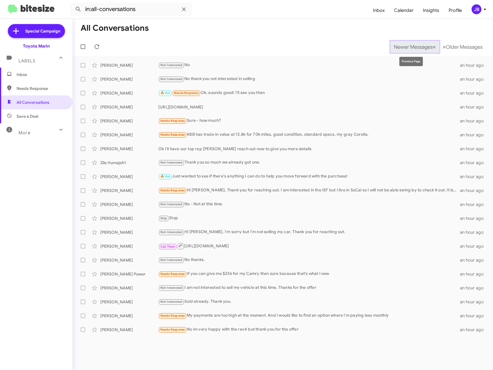
click at [413, 48] on span "Newer Messages" at bounding box center [413, 47] width 39 height 6
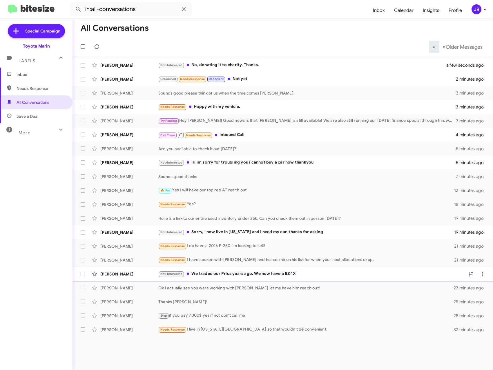
click at [117, 274] on div "[PERSON_NAME]" at bounding box center [129, 274] width 58 height 6
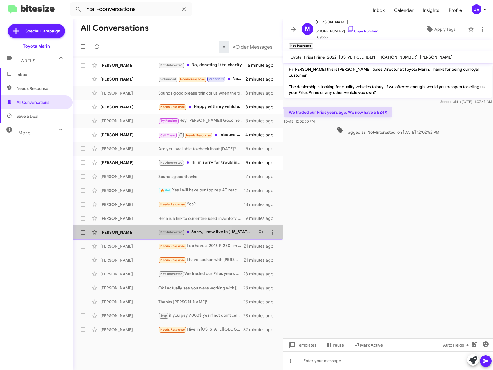
click at [110, 230] on div "[PERSON_NAME]" at bounding box center [129, 233] width 58 height 6
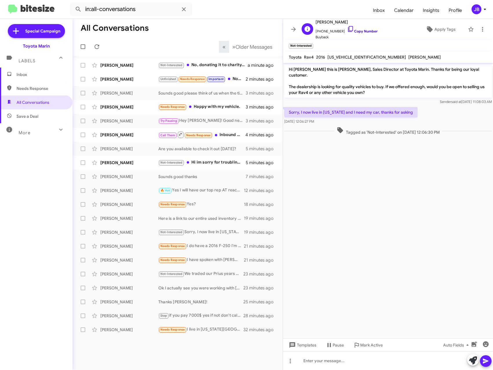
click at [347, 28] on icon at bounding box center [350, 29] width 7 height 7
click at [121, 166] on div "[PERSON_NAME] Not-Interested Hi im sorry for troubling you i cannot buy a car n…" at bounding box center [177, 163] width 201 height 12
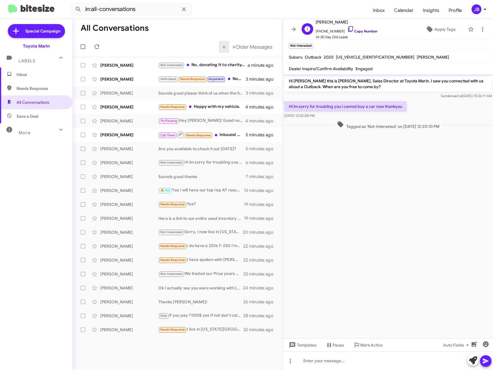
click at [348, 26] on icon at bounding box center [350, 29] width 5 height 6
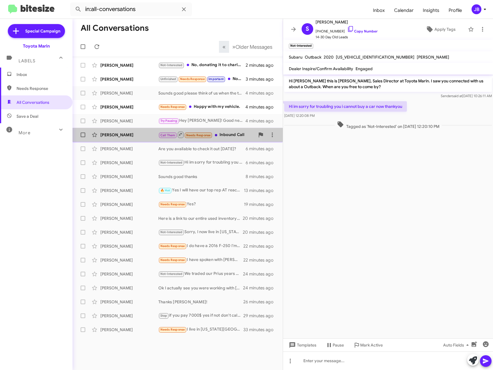
click at [125, 135] on div "[PERSON_NAME]" at bounding box center [129, 135] width 58 height 6
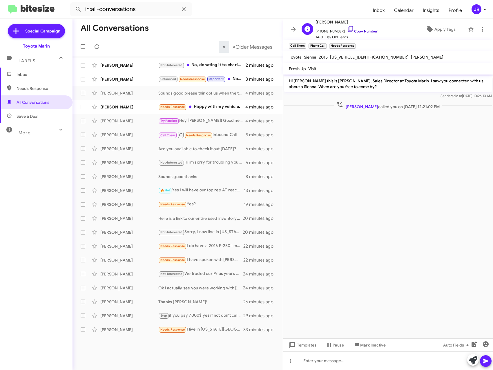
click at [347, 28] on icon at bounding box center [350, 29] width 7 height 7
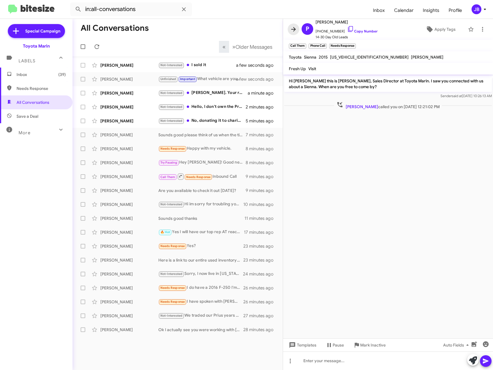
click at [291, 28] on icon at bounding box center [293, 29] width 7 height 7
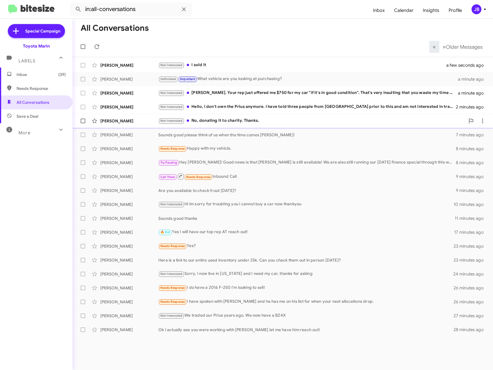
click at [134, 121] on div "[PERSON_NAME]" at bounding box center [129, 121] width 58 height 6
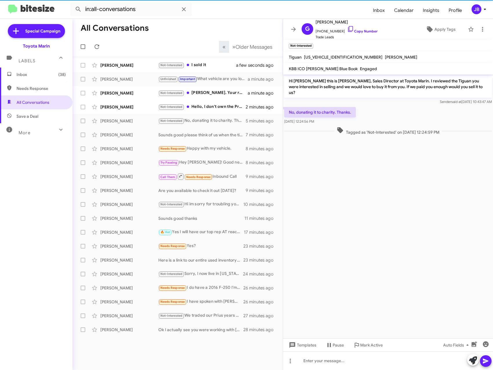
click at [290, 30] on span at bounding box center [294, 29] width 12 height 7
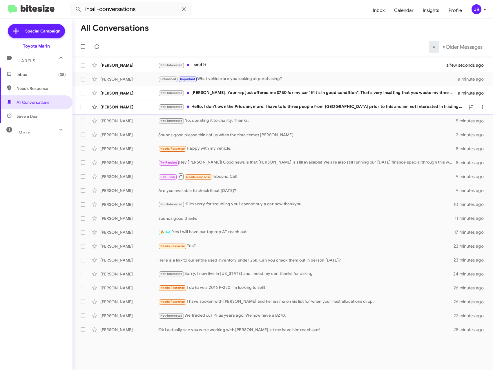
click at [124, 107] on div "[PERSON_NAME]" at bounding box center [129, 107] width 58 height 6
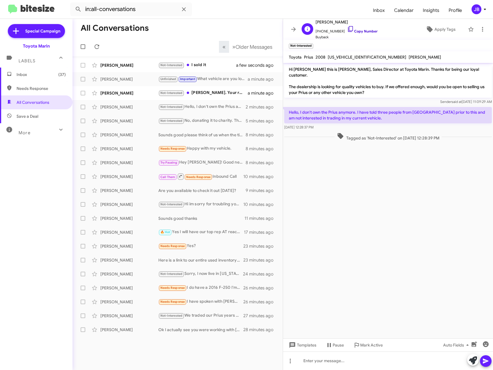
click at [356, 29] on link "Copy Number" at bounding box center [362, 31] width 30 height 4
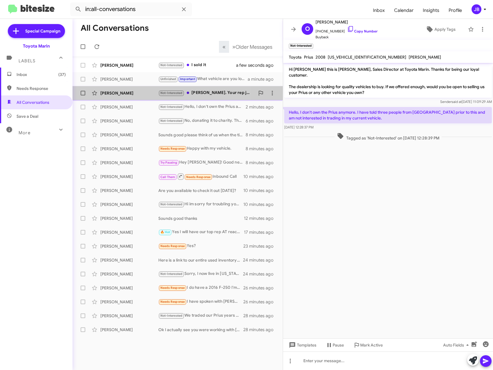
click at [120, 94] on div "[PERSON_NAME]" at bounding box center [129, 93] width 58 height 6
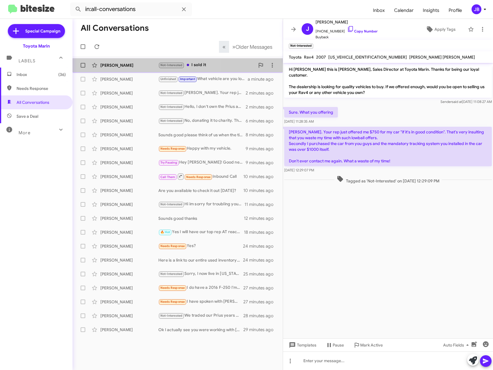
click at [141, 64] on div "[PERSON_NAME]" at bounding box center [129, 65] width 58 height 6
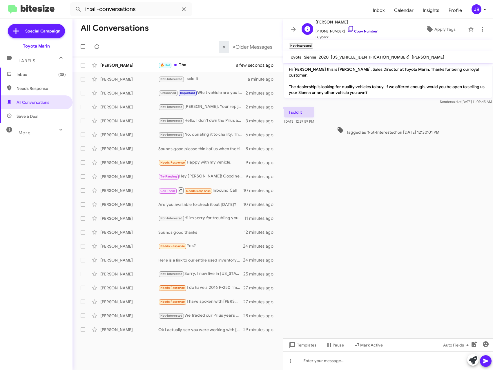
click at [347, 28] on icon at bounding box center [350, 29] width 7 height 7
click at [115, 66] on div "[PERSON_NAME]" at bounding box center [129, 65] width 58 height 6
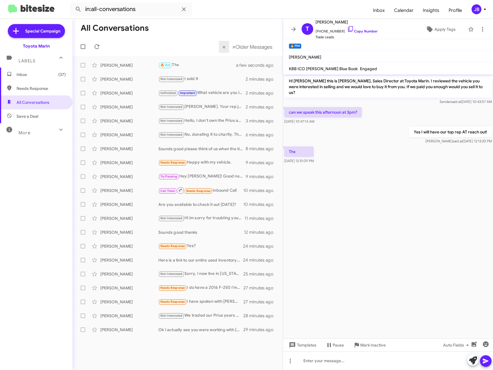
click at [297, 27] on icon at bounding box center [293, 29] width 7 height 7
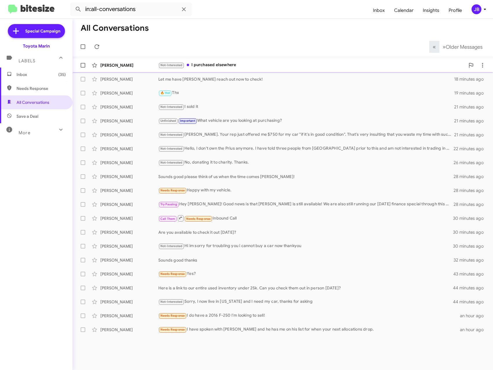
click at [124, 63] on div "[PERSON_NAME]" at bounding box center [129, 65] width 58 height 6
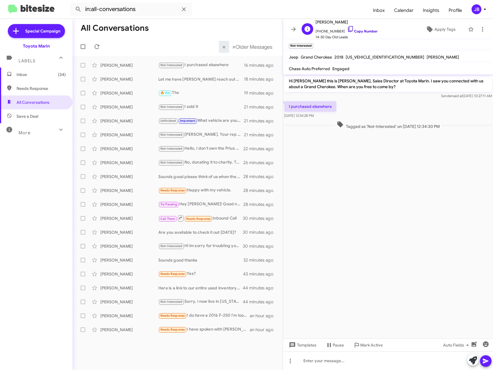
click at [348, 30] on icon at bounding box center [350, 29] width 7 height 7
click at [347, 30] on icon at bounding box center [350, 29] width 7 height 7
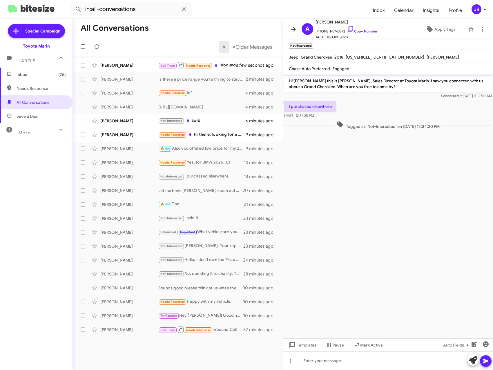
click at [291, 29] on icon at bounding box center [293, 29] width 7 height 7
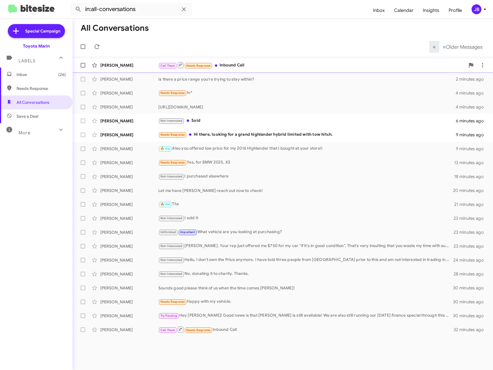
click at [113, 61] on div "[PERSON_NAME] Call Them Needs Response Inbound Call a few seconds ago" at bounding box center [282, 65] width 411 height 12
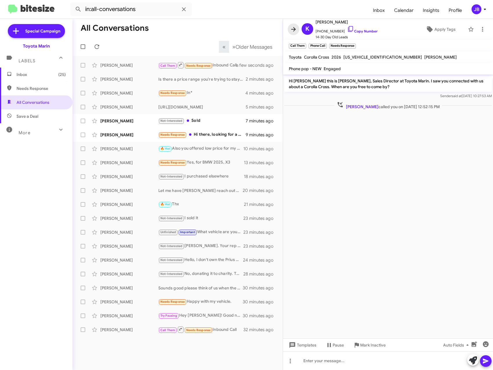
click at [296, 30] on icon at bounding box center [293, 29] width 7 height 7
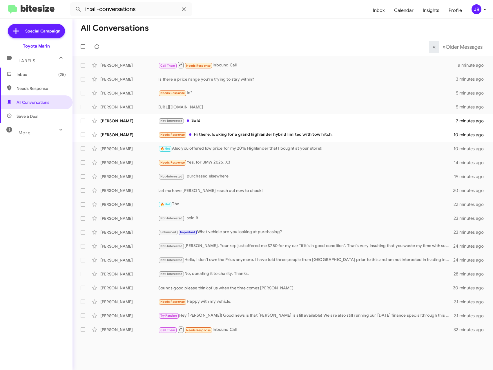
click at [35, 71] on span "Inbox (25)" at bounding box center [36, 75] width 73 height 14
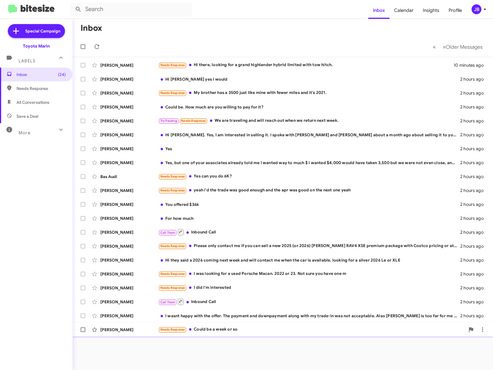
click at [129, 330] on div "[PERSON_NAME]" at bounding box center [129, 330] width 58 height 6
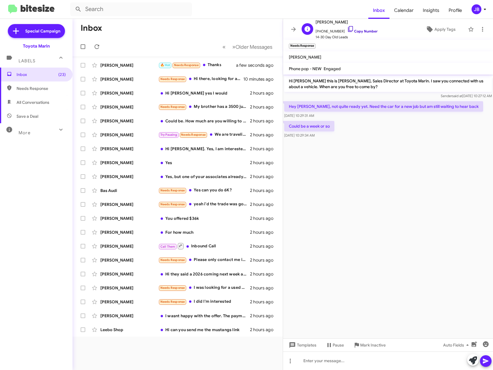
click at [347, 29] on icon at bounding box center [350, 29] width 7 height 7
drag, startPoint x: 344, startPoint y: 142, endPoint x: 346, endPoint y: 86, distance: 56.0
click at [346, 86] on p "Hi [PERSON_NAME] this is [PERSON_NAME], Sales Director at Toyota Marin. I saw y…" at bounding box center [388, 84] width 208 height 16
click at [116, 330] on div "Leebo Shop" at bounding box center [129, 330] width 58 height 6
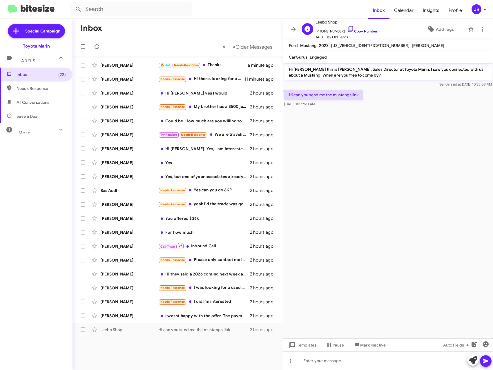
click at [347, 29] on icon at bounding box center [350, 29] width 7 height 7
click at [339, 364] on div at bounding box center [388, 361] width 210 height 19
paste div
click at [487, 363] on icon at bounding box center [486, 361] width 7 height 7
click at [122, 315] on div "[PERSON_NAME]" at bounding box center [129, 316] width 58 height 6
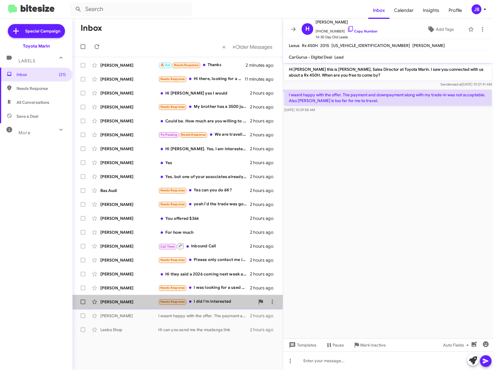
click at [101, 300] on div "[PERSON_NAME]" at bounding box center [129, 302] width 58 height 6
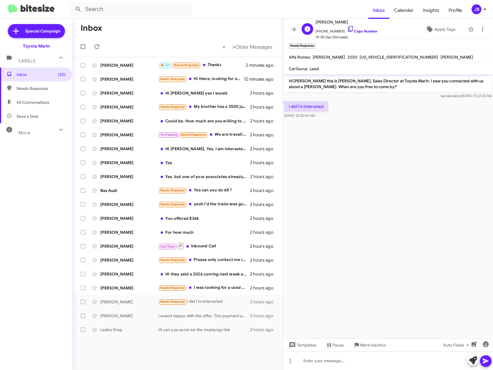
click at [347, 27] on icon at bounding box center [350, 29] width 7 height 7
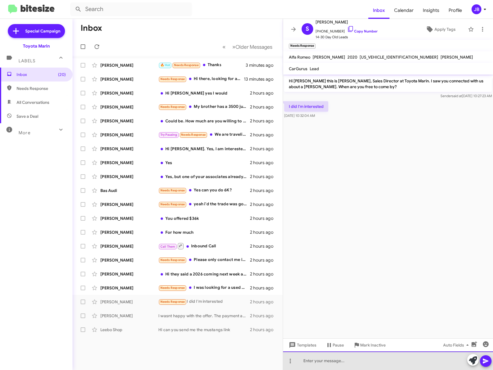
click at [322, 359] on div at bounding box center [388, 361] width 210 height 19
click at [342, 366] on div at bounding box center [388, 361] width 210 height 19
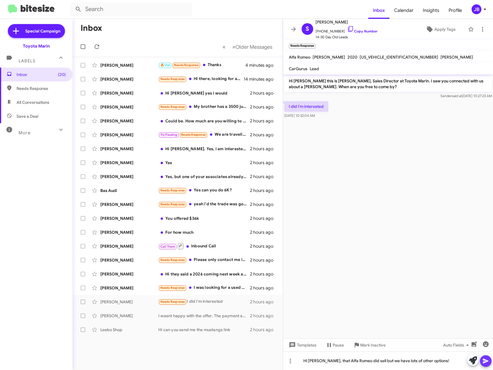
click at [484, 364] on icon at bounding box center [486, 361] width 6 height 5
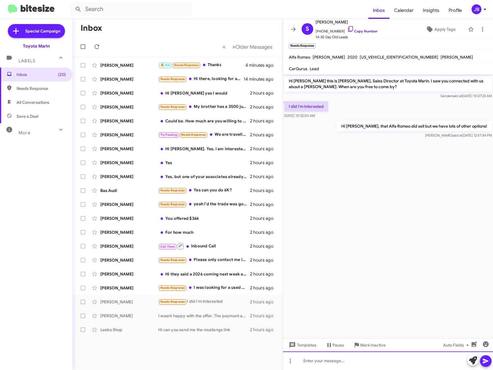
click at [318, 364] on div at bounding box center [388, 361] width 210 height 19
click at [484, 361] on icon at bounding box center [486, 361] width 7 height 7
click at [127, 287] on div "[PERSON_NAME]" at bounding box center [129, 288] width 58 height 6
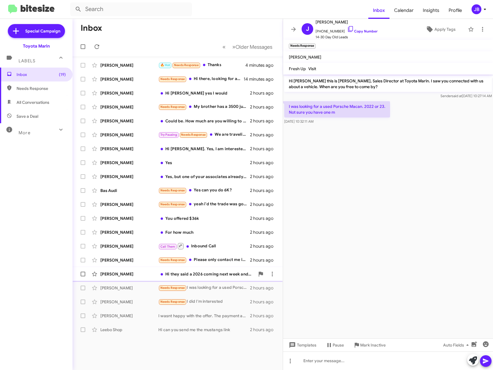
click at [126, 275] on div "[PERSON_NAME]" at bounding box center [129, 274] width 58 height 6
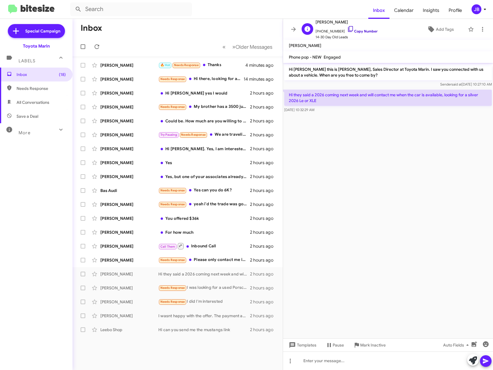
click at [347, 27] on icon at bounding box center [350, 29] width 7 height 7
click at [479, 31] on icon at bounding box center [482, 29] width 7 height 7
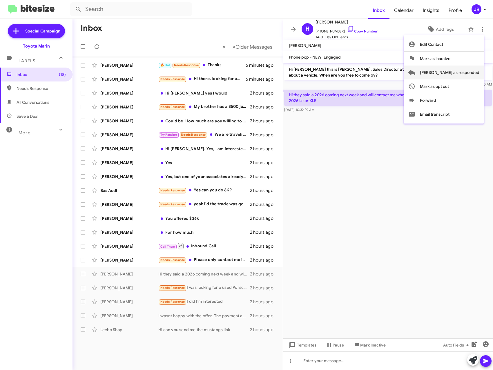
click at [471, 71] on span "[PERSON_NAME] as responded" at bounding box center [449, 73] width 59 height 14
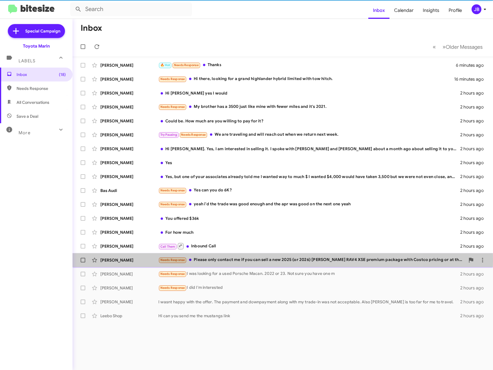
click at [127, 260] on div "[PERSON_NAME]" at bounding box center [129, 260] width 58 height 6
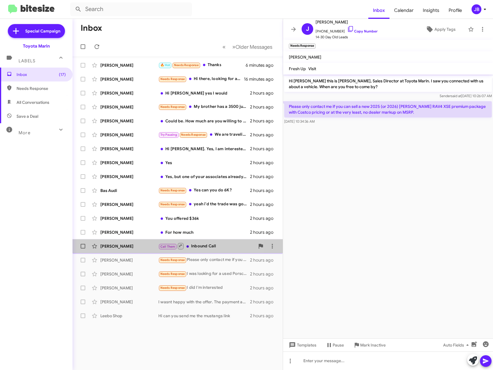
click at [126, 249] on div "[PERSON_NAME]" at bounding box center [129, 246] width 58 height 6
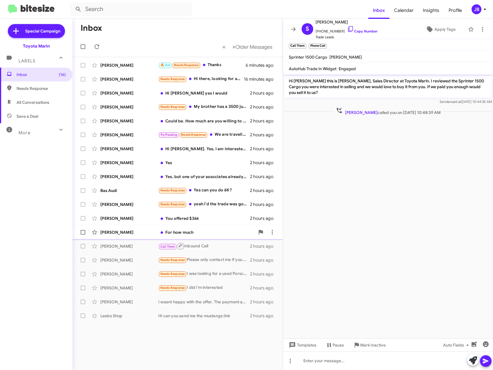
click at [127, 229] on div "[PERSON_NAME] For how much 2 hours ago" at bounding box center [177, 233] width 201 height 12
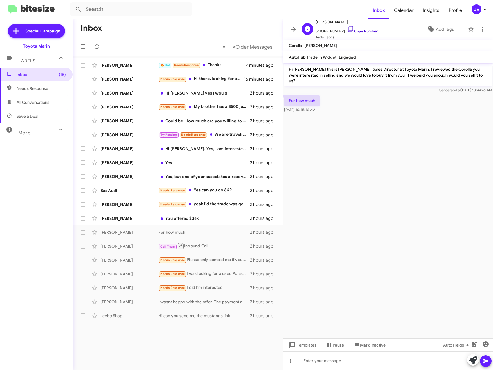
click at [347, 29] on icon at bounding box center [350, 29] width 7 height 7
click at [482, 28] on icon at bounding box center [482, 29] width 1 height 5
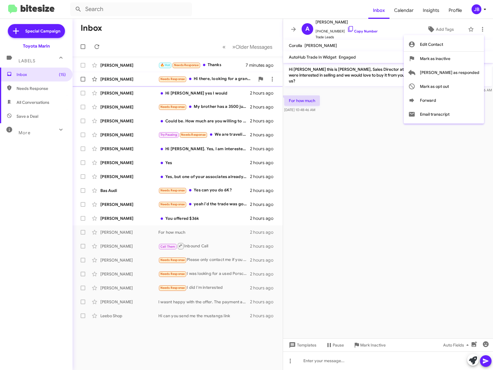
drag, startPoint x: 467, startPoint y: 73, endPoint x: 464, endPoint y: 74, distance: 3.7
click at [467, 73] on span "[PERSON_NAME] as responded" at bounding box center [449, 73] width 59 height 14
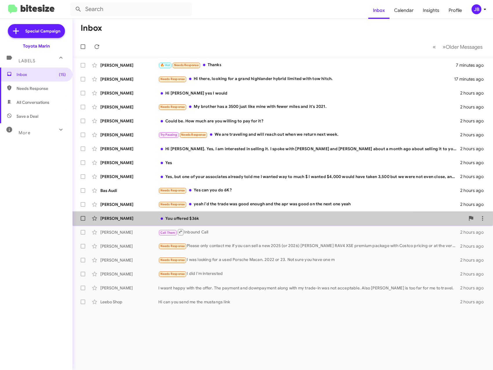
click at [121, 217] on div "[PERSON_NAME]" at bounding box center [129, 219] width 58 height 6
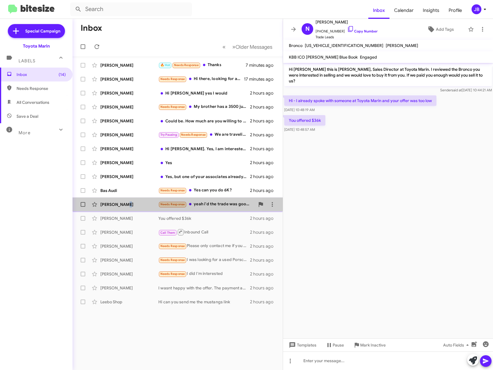
click at [125, 201] on div "[PERSON_NAME] Needs Response yeah i'd the trade was good enough and the apr was…" at bounding box center [177, 205] width 201 height 12
